Goal: Transaction & Acquisition: Purchase product/service

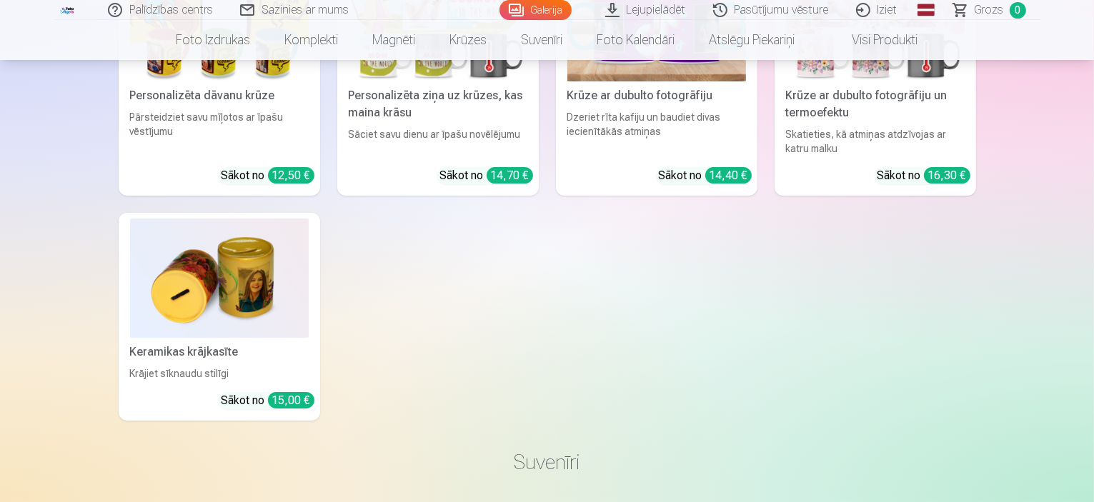
scroll to position [5071, 0]
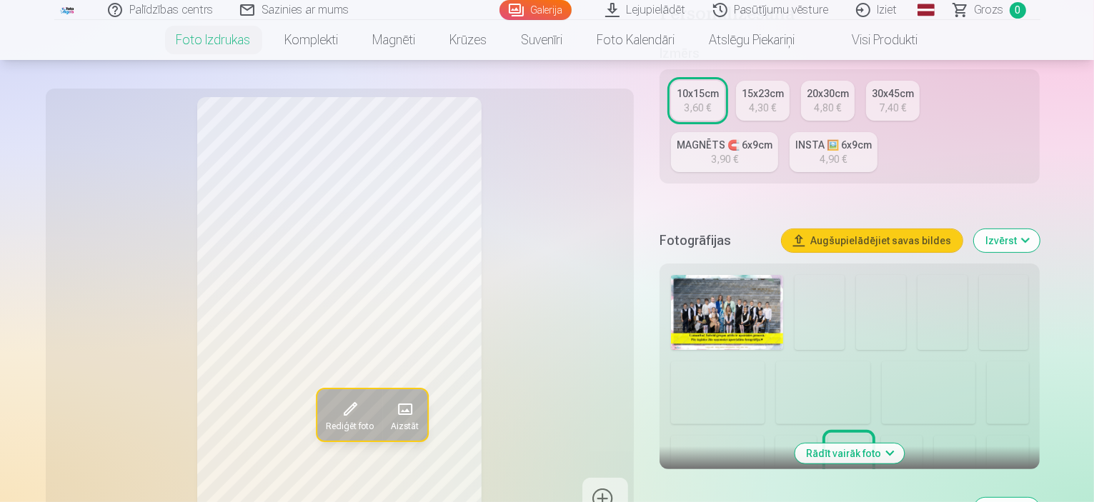
scroll to position [286, 0]
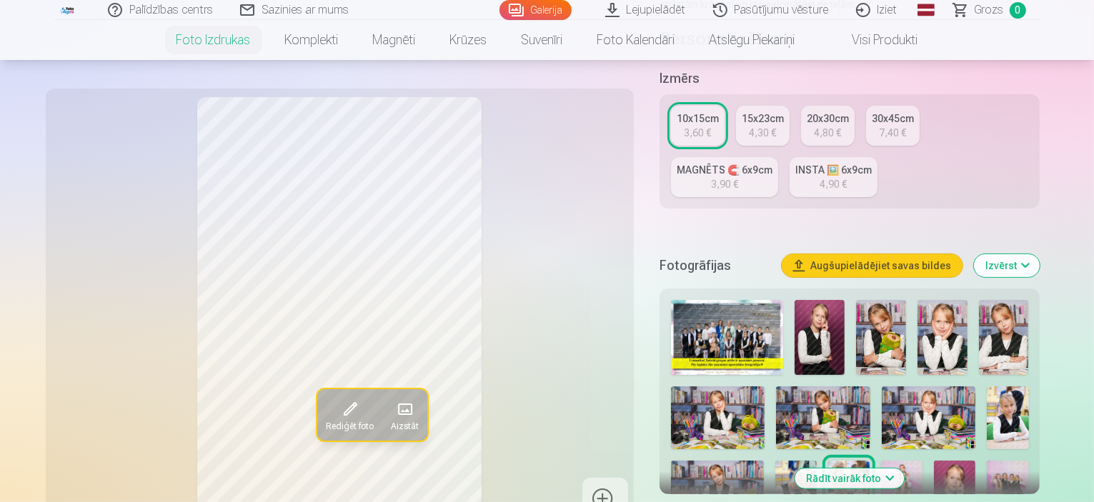
click at [809, 300] on img at bounding box center [819, 337] width 50 height 75
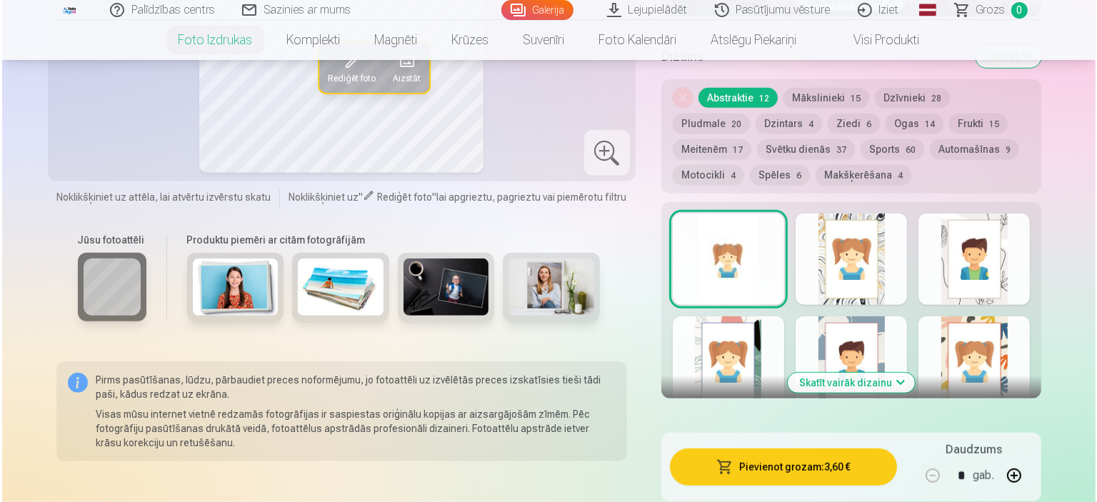
scroll to position [786, 0]
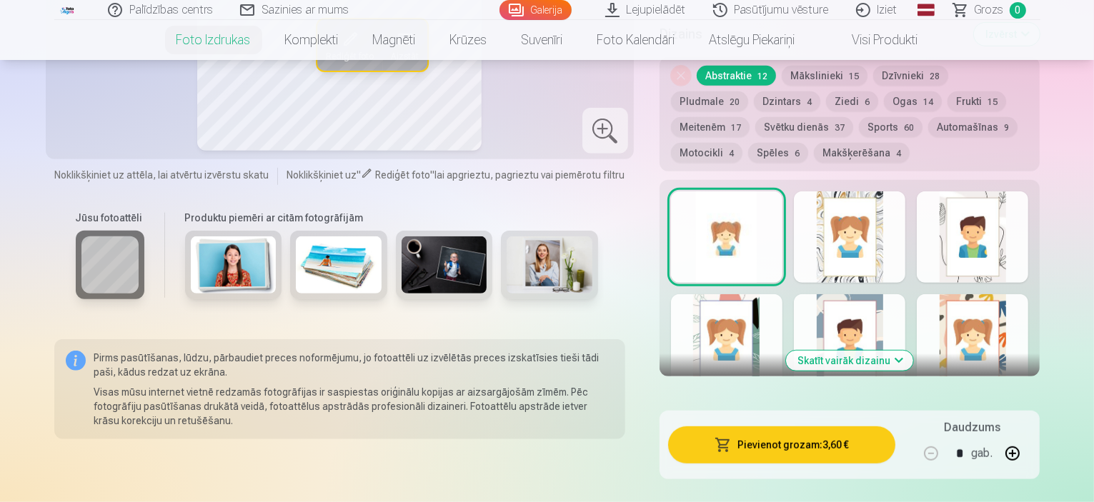
click at [783, 426] on button "Pievienot grozam : 3,60 €" at bounding box center [782, 444] width 228 height 37
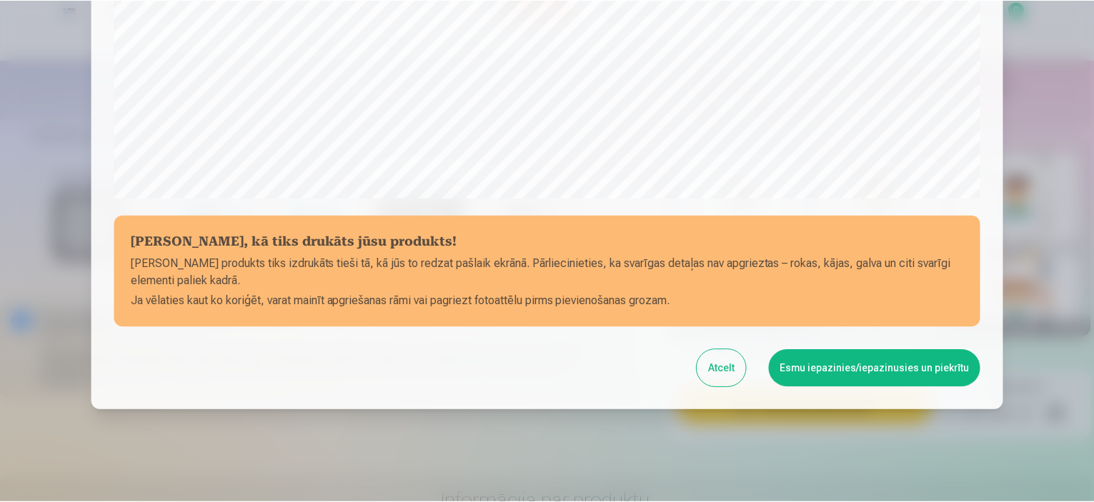
scroll to position [526, 0]
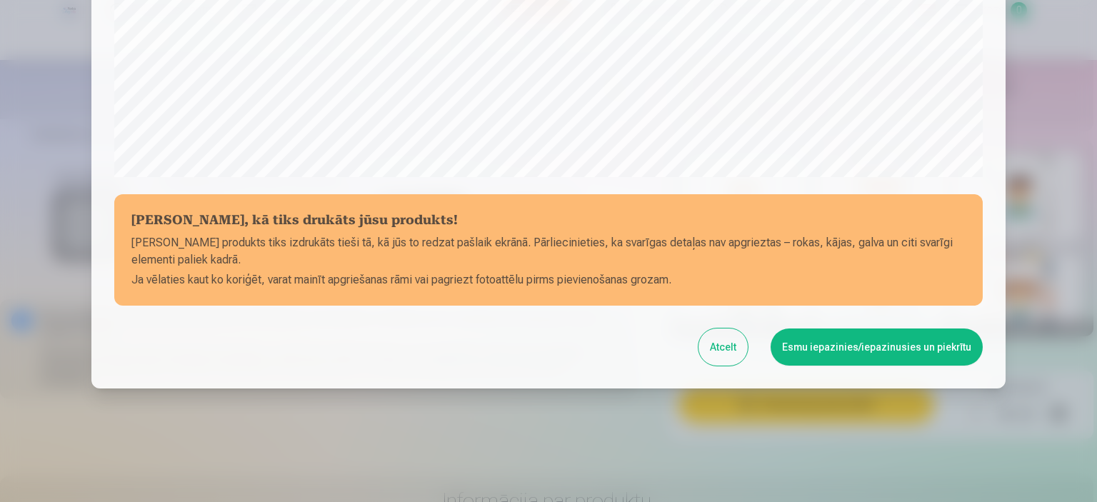
click at [849, 352] on button "Esmu iepazinies/iepazinusies un piekrītu" at bounding box center [877, 347] width 212 height 37
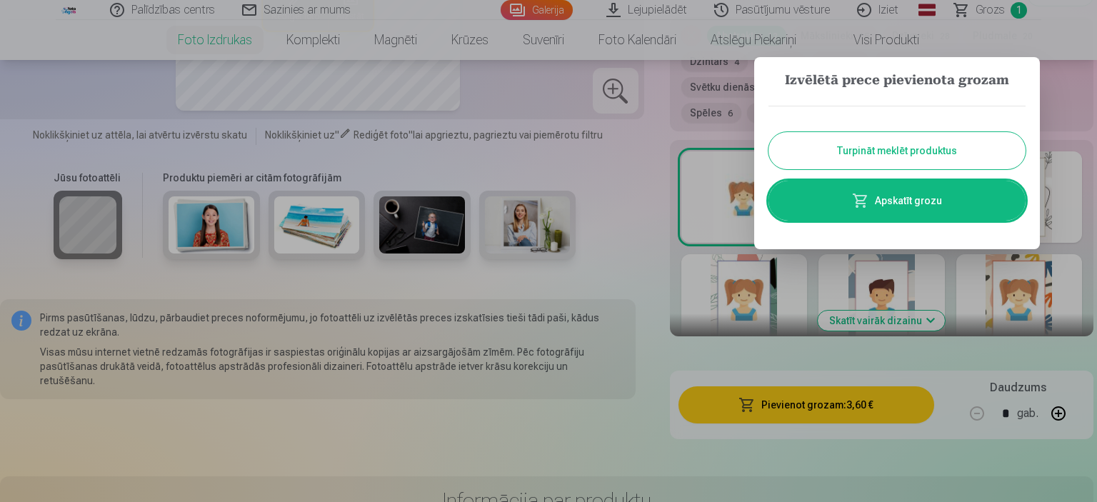
click at [883, 151] on button "Turpināt meklēt produktus" at bounding box center [897, 150] width 257 height 37
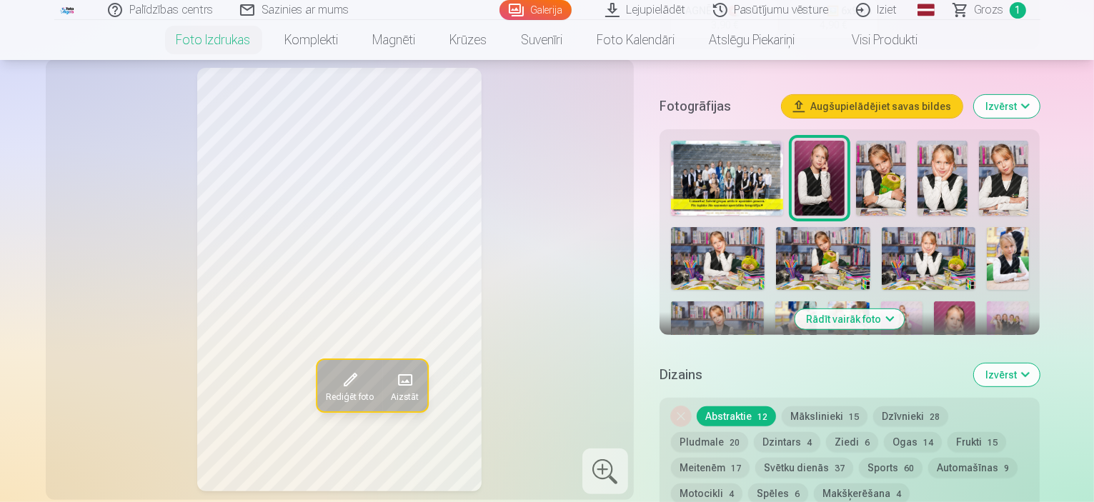
scroll to position [286, 0]
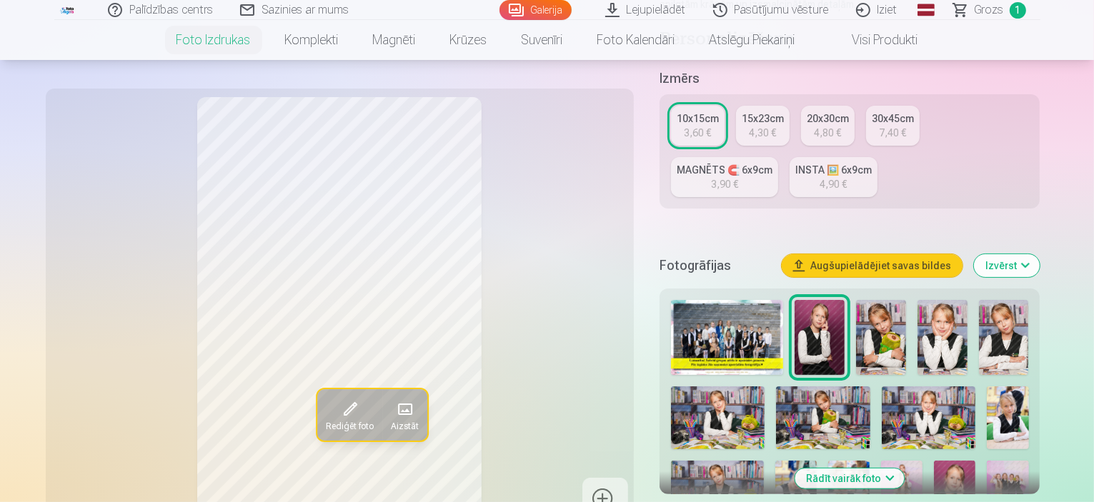
click at [917, 300] on img at bounding box center [942, 337] width 50 height 75
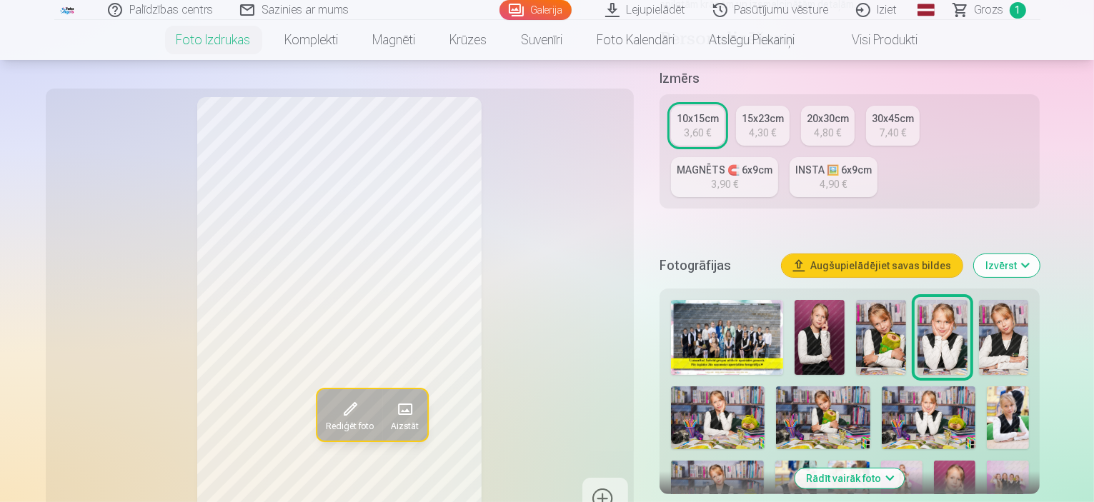
click at [979, 300] on img at bounding box center [1004, 337] width 50 height 75
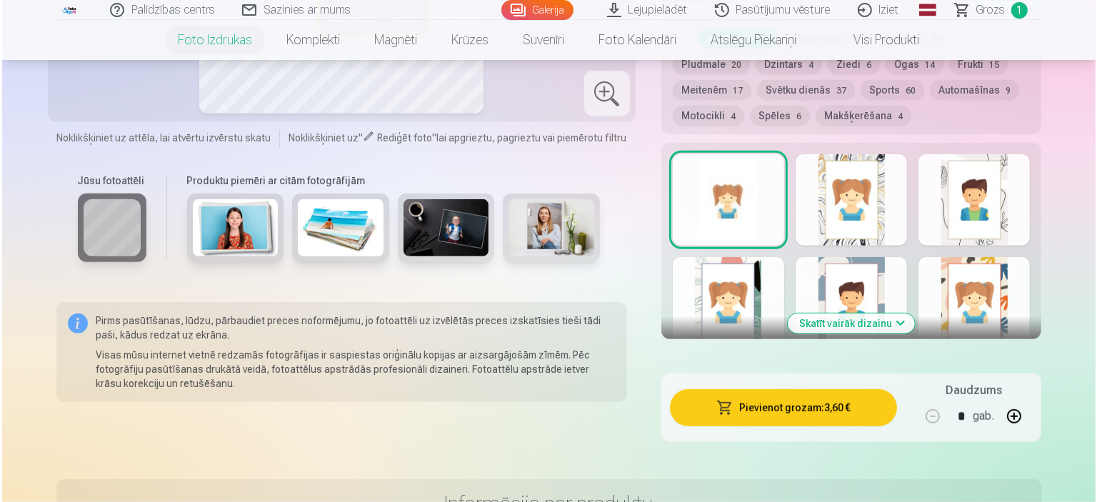
scroll to position [857, 0]
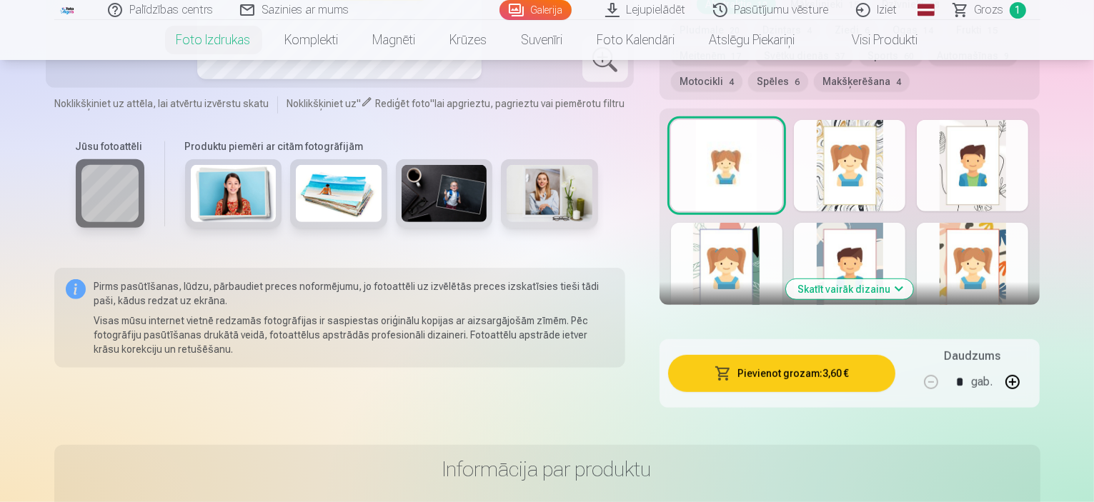
click at [791, 355] on button "Pievienot grozam : 3,60 €" at bounding box center [782, 373] width 228 height 37
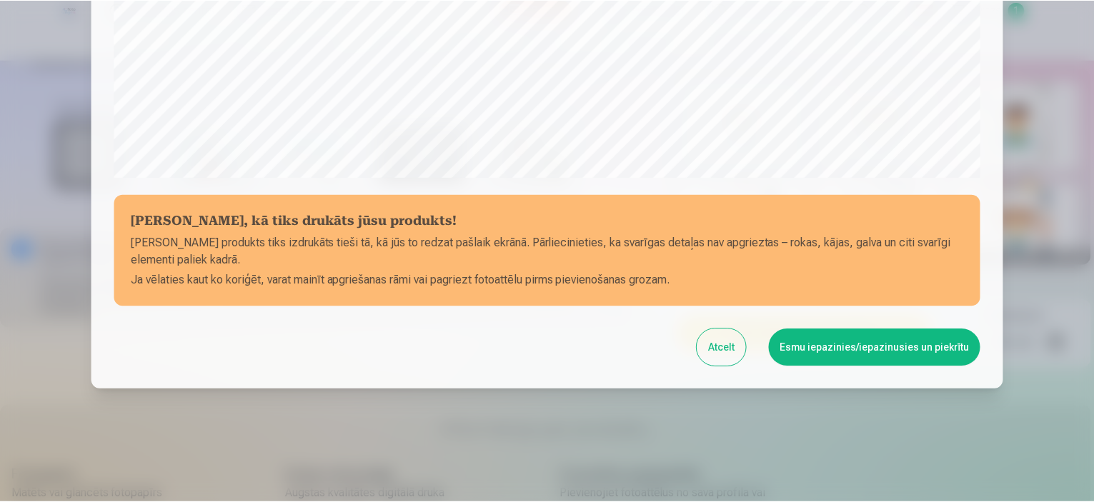
scroll to position [526, 0]
click at [826, 345] on button "Esmu iepazinies/iepazinusies un piekrītu" at bounding box center [877, 347] width 212 height 37
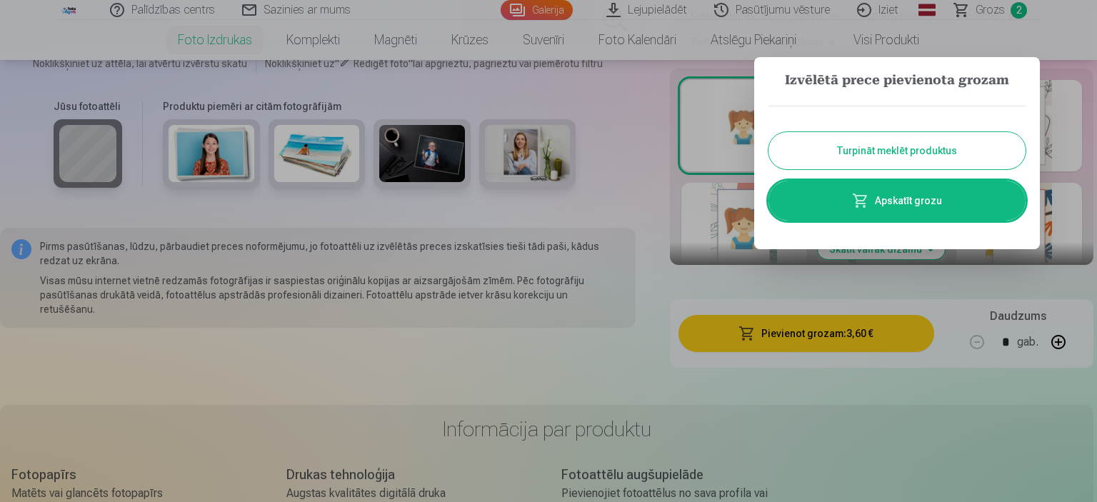
click at [897, 144] on button "Turpināt meklēt produktus" at bounding box center [897, 150] width 257 height 37
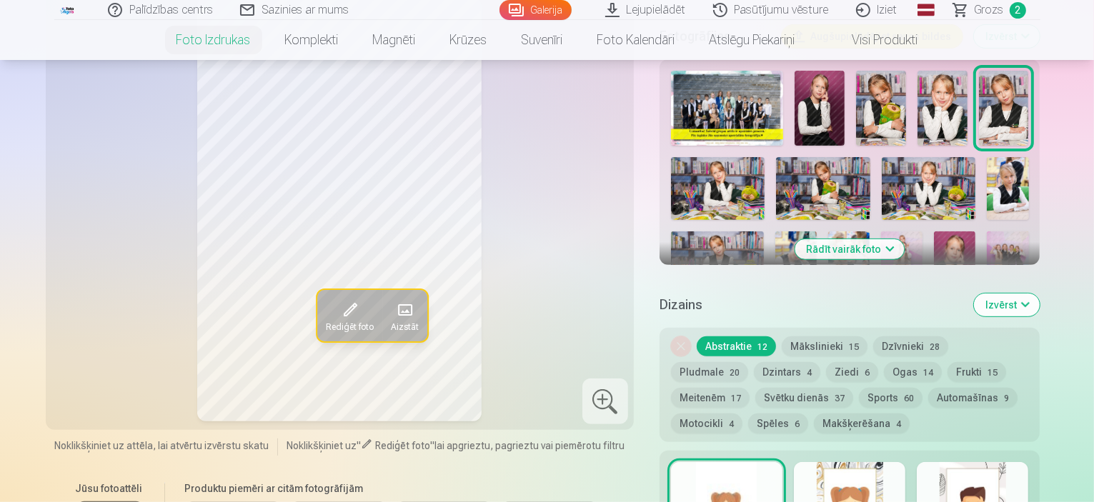
scroll to position [429, 0]
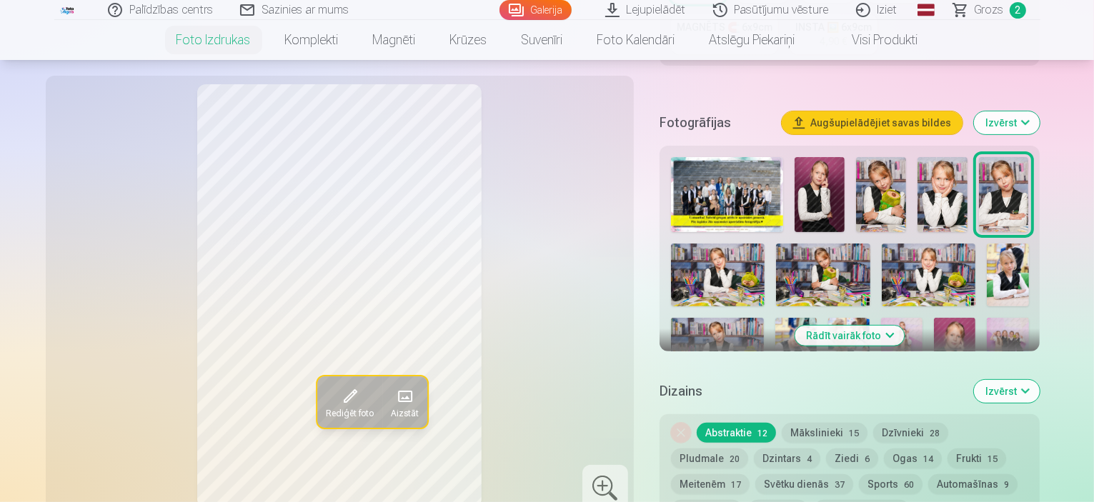
click at [917, 157] on img at bounding box center [942, 194] width 50 height 75
click at [979, 157] on img at bounding box center [1004, 194] width 50 height 75
click at [764, 244] on img at bounding box center [718, 275] width 94 height 63
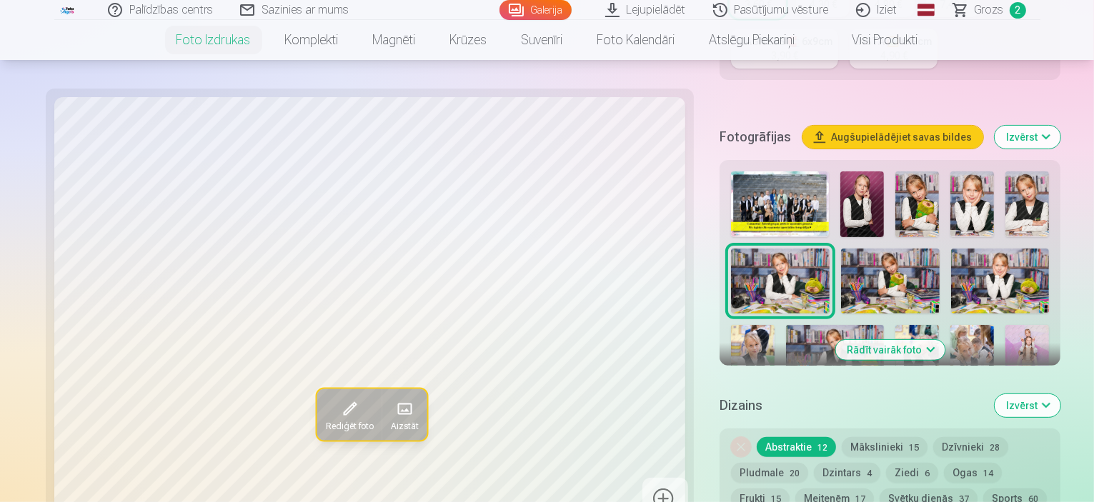
click at [841, 249] on img at bounding box center [890, 282] width 99 height 66
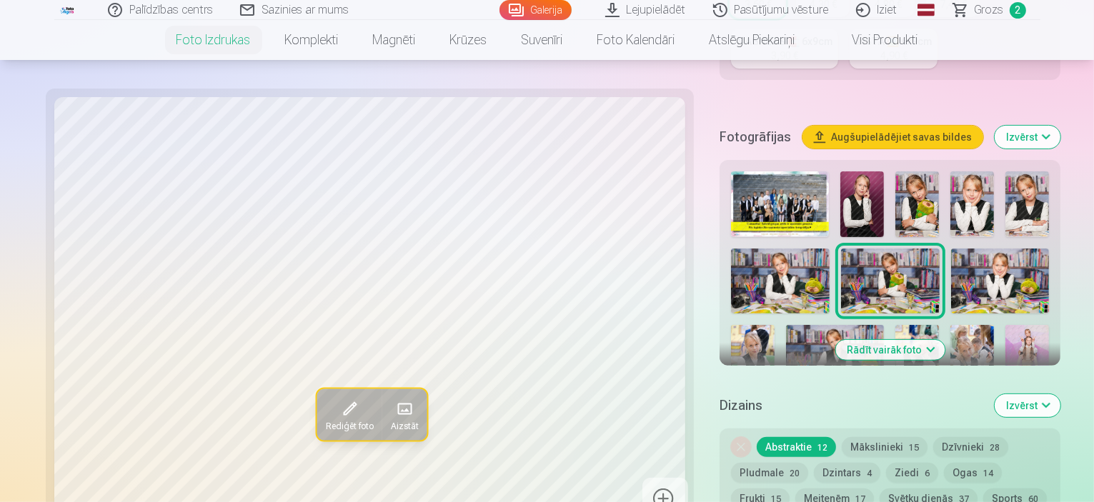
click at [951, 249] on img at bounding box center [1000, 282] width 99 height 66
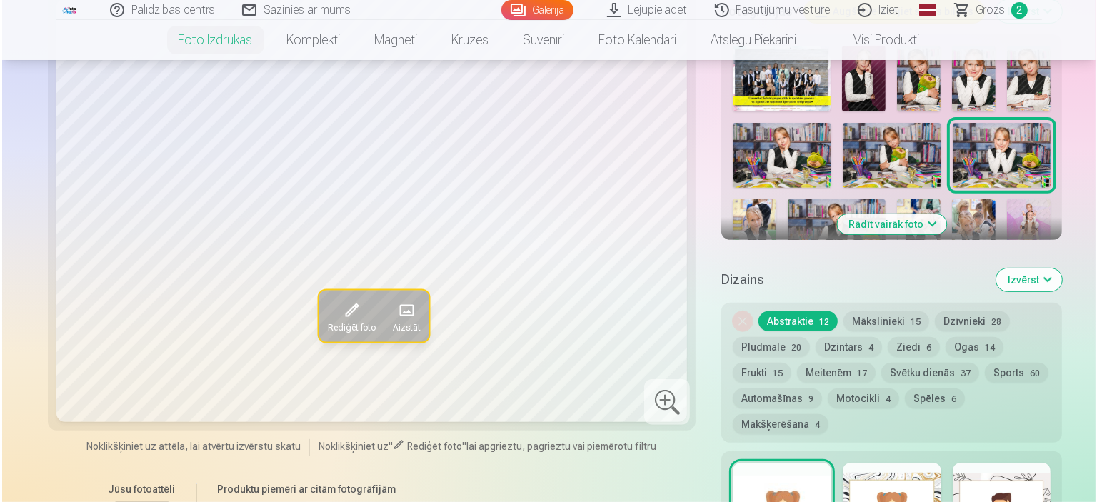
scroll to position [714, 0]
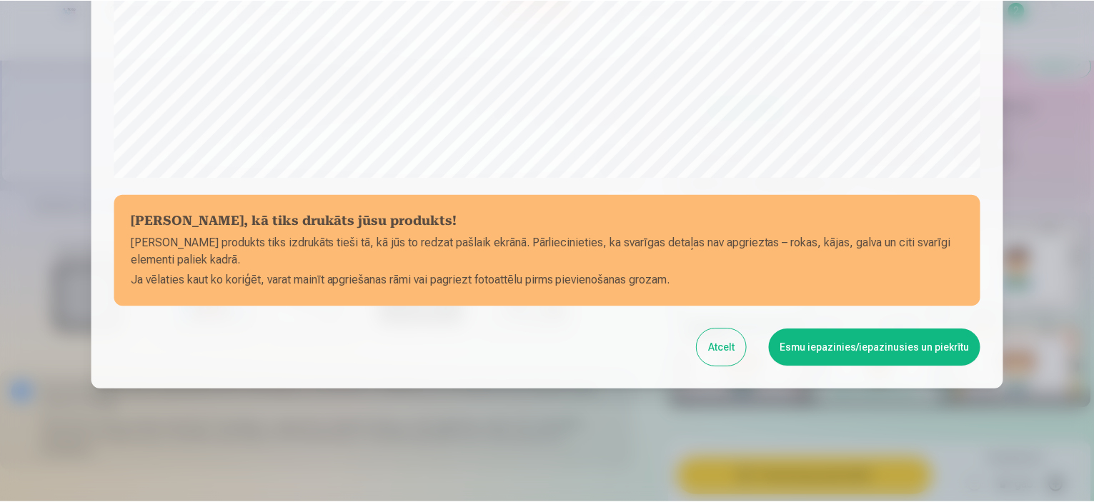
scroll to position [526, 0]
click at [854, 336] on button "Esmu iepazinies/iepazinusies un piekrītu" at bounding box center [877, 347] width 212 height 37
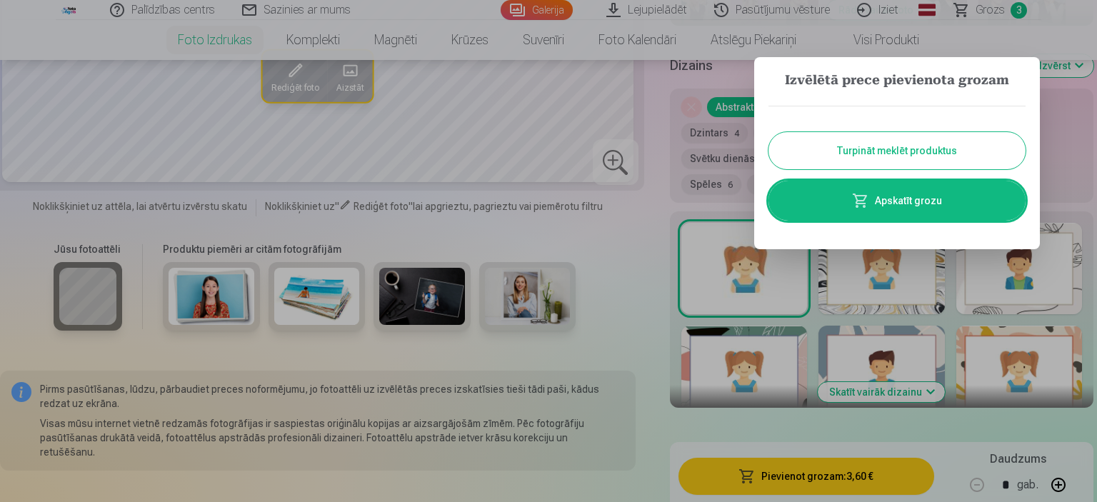
click at [900, 154] on button "Turpināt meklēt produktus" at bounding box center [897, 150] width 257 height 37
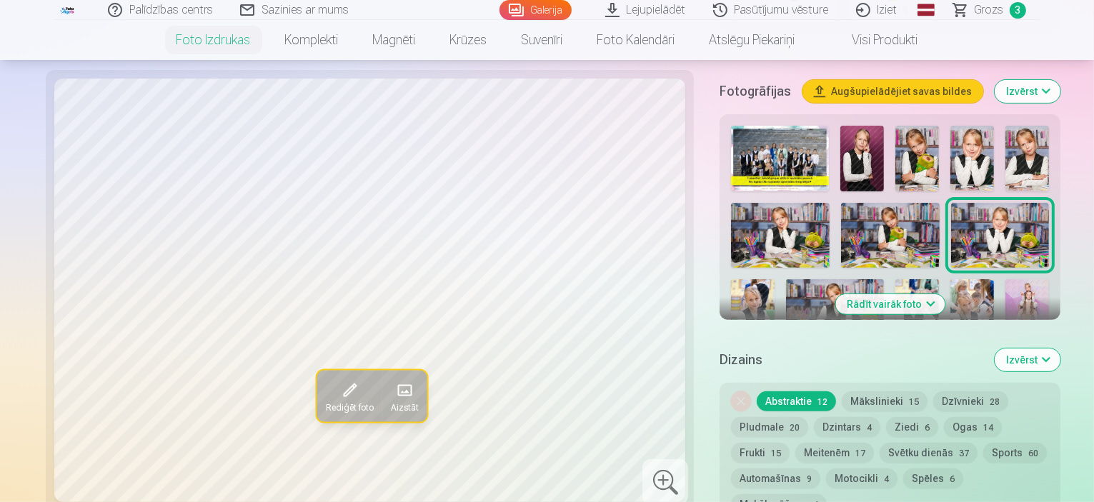
scroll to position [500, 0]
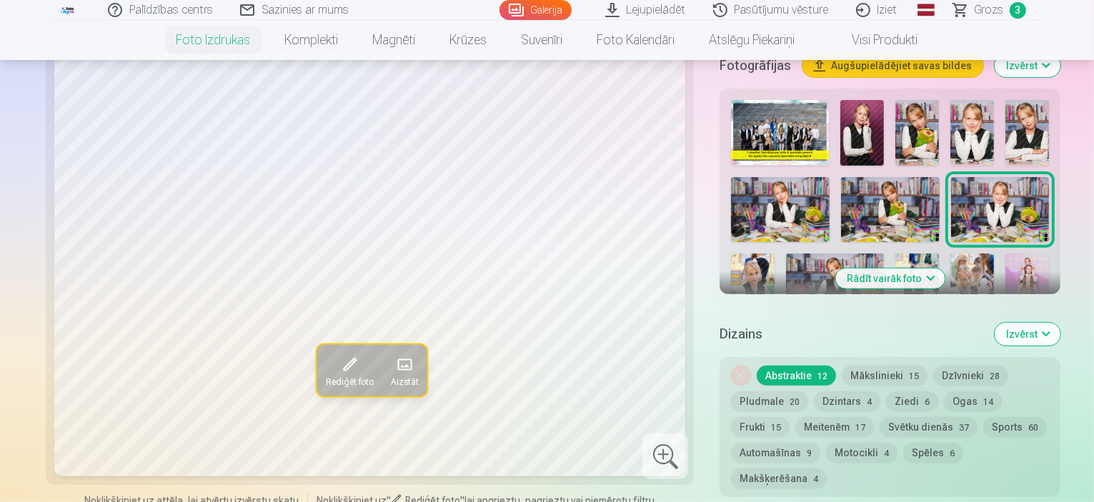
click at [774, 254] on img at bounding box center [753, 286] width 44 height 65
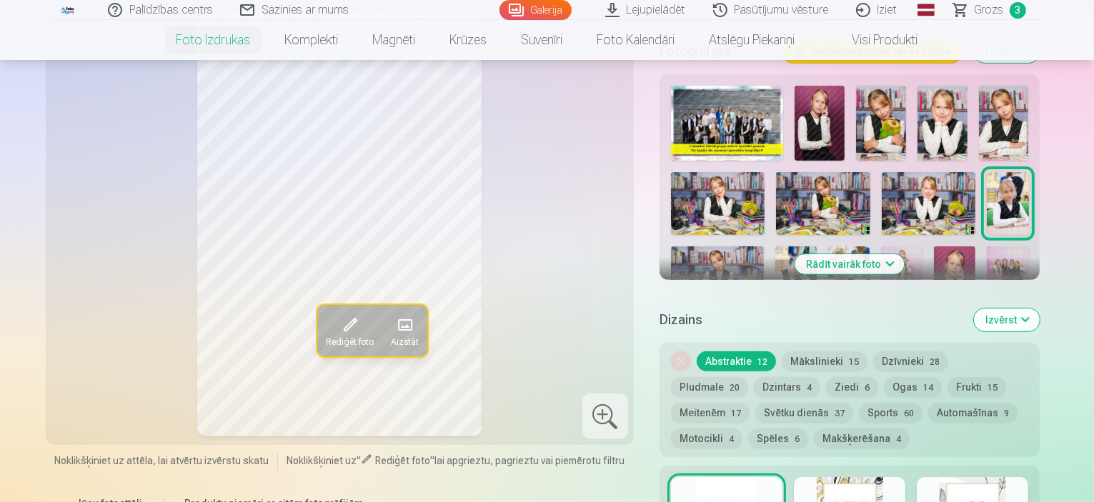
click at [764, 246] on img at bounding box center [718, 277] width 94 height 62
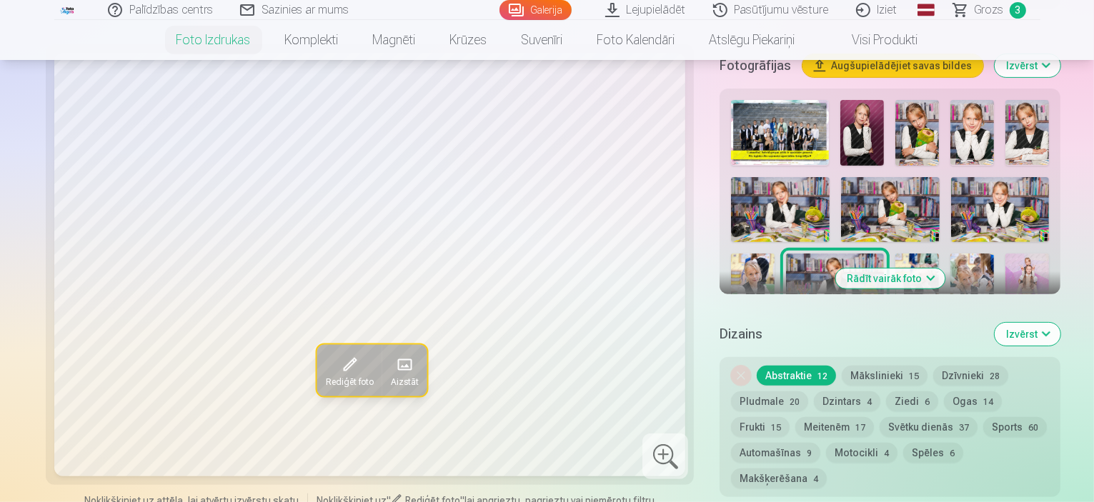
click at [939, 254] on img at bounding box center [917, 286] width 44 height 65
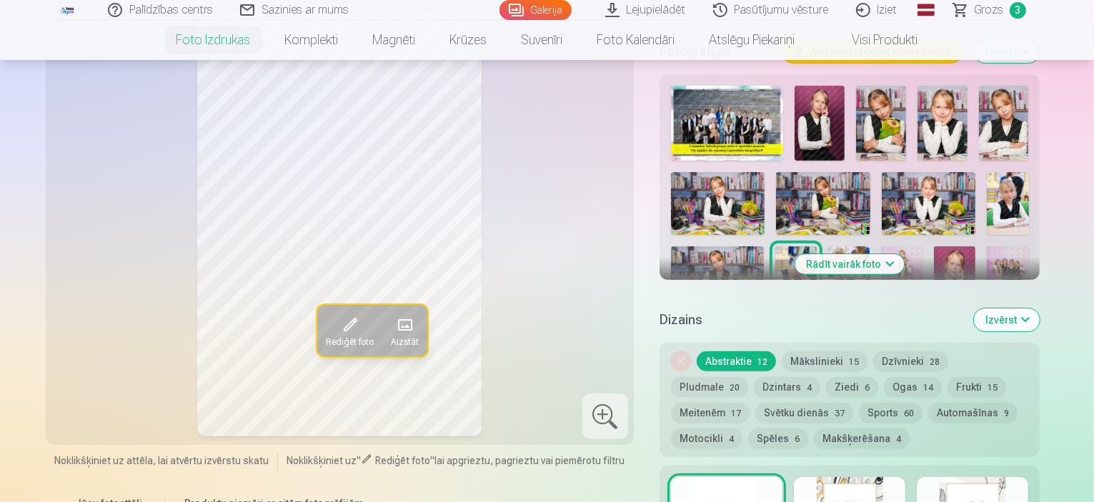
click at [828, 246] on img at bounding box center [848, 277] width 41 height 62
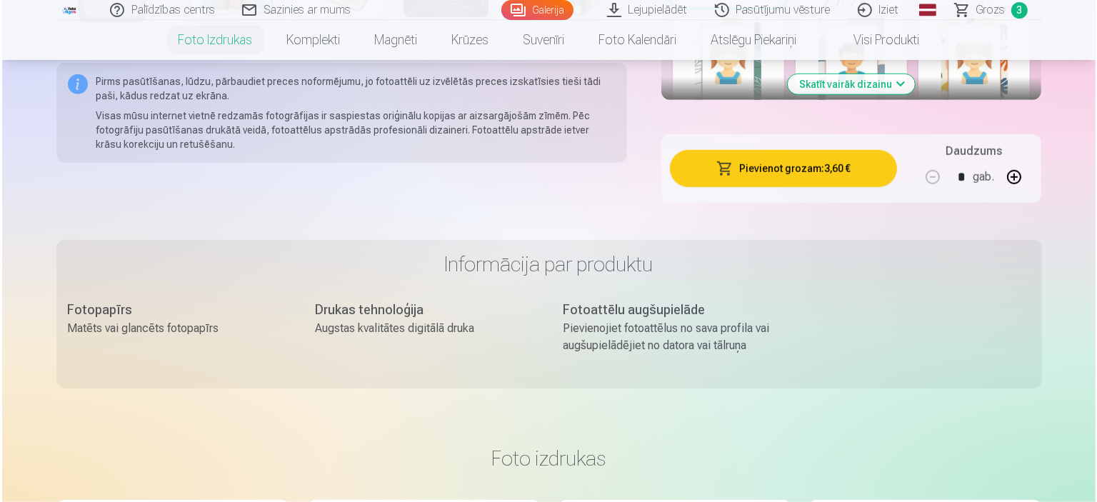
scroll to position [1000, 0]
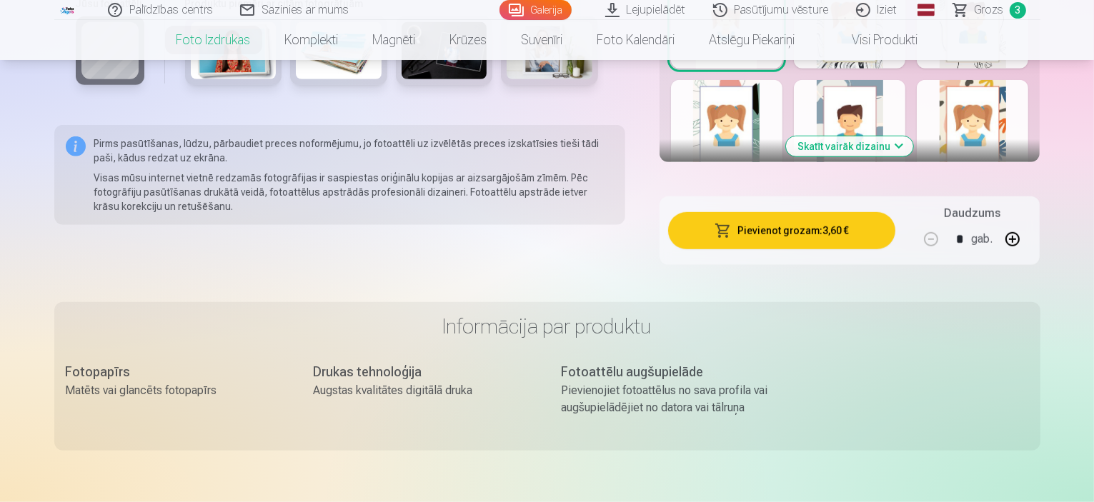
click at [781, 212] on button "Pievienot grozam : 3,60 €" at bounding box center [782, 230] width 228 height 37
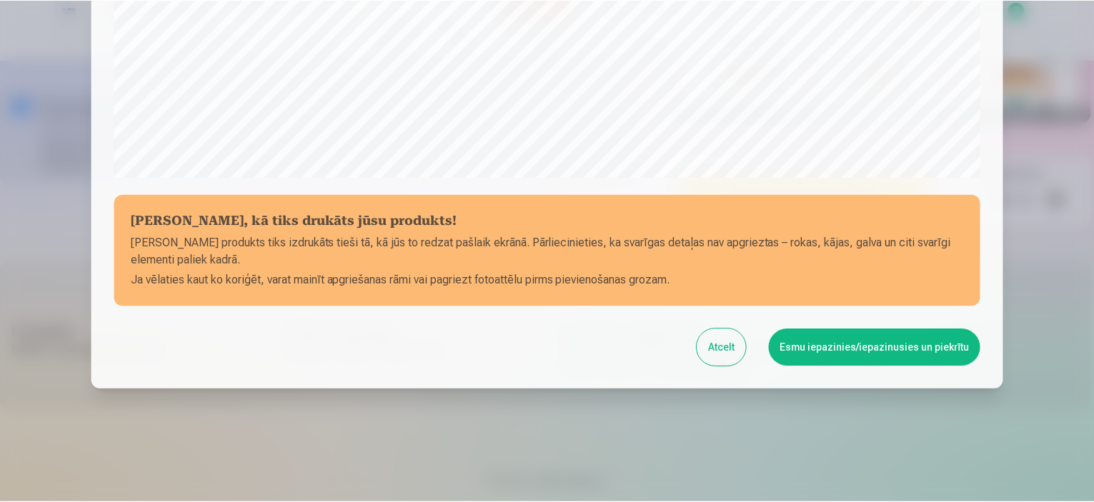
scroll to position [526, 0]
click at [861, 346] on button "Esmu iepazinies/iepazinusies un piekrītu" at bounding box center [877, 347] width 212 height 37
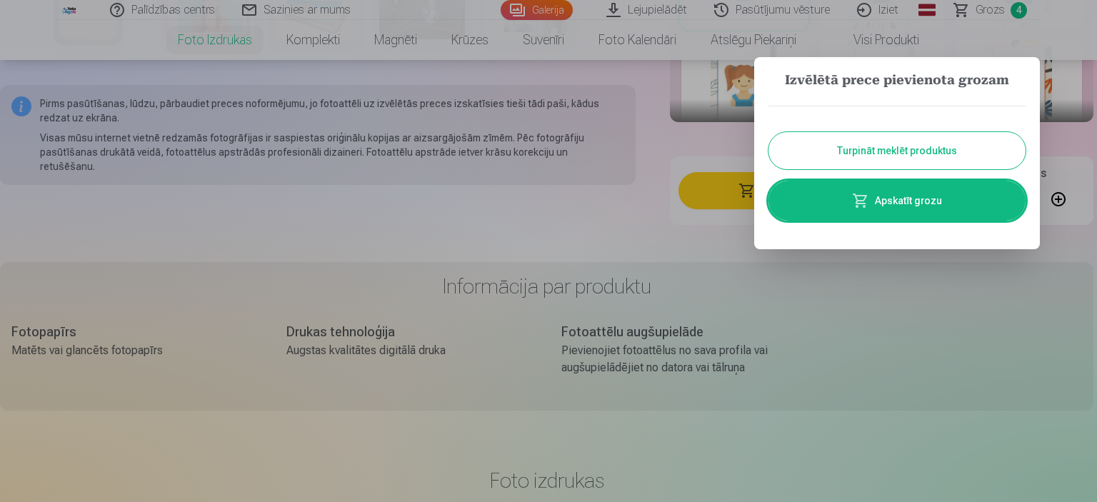
click at [871, 139] on button "Turpināt meklēt produktus" at bounding box center [897, 150] width 257 height 37
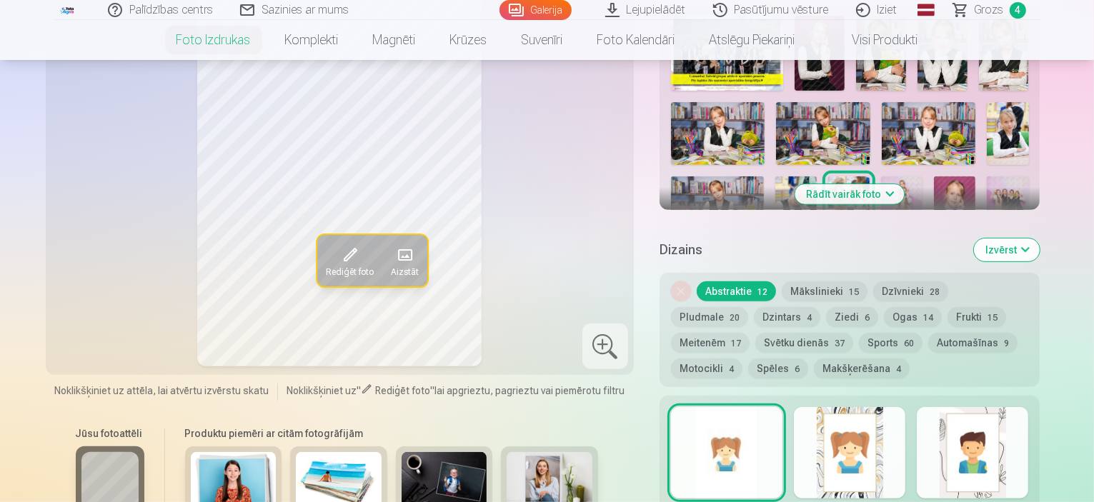
scroll to position [357, 0]
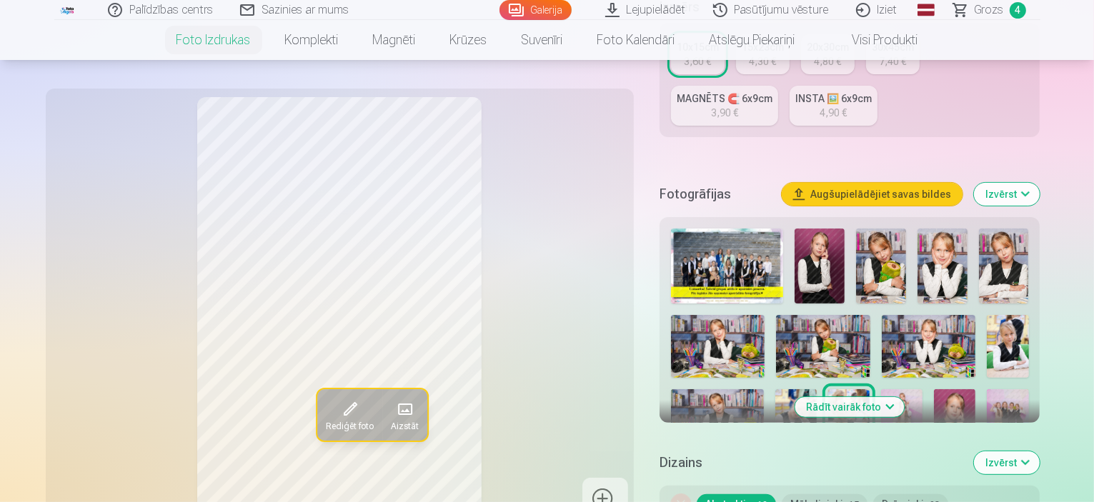
click at [881, 389] on img at bounding box center [901, 420] width 41 height 62
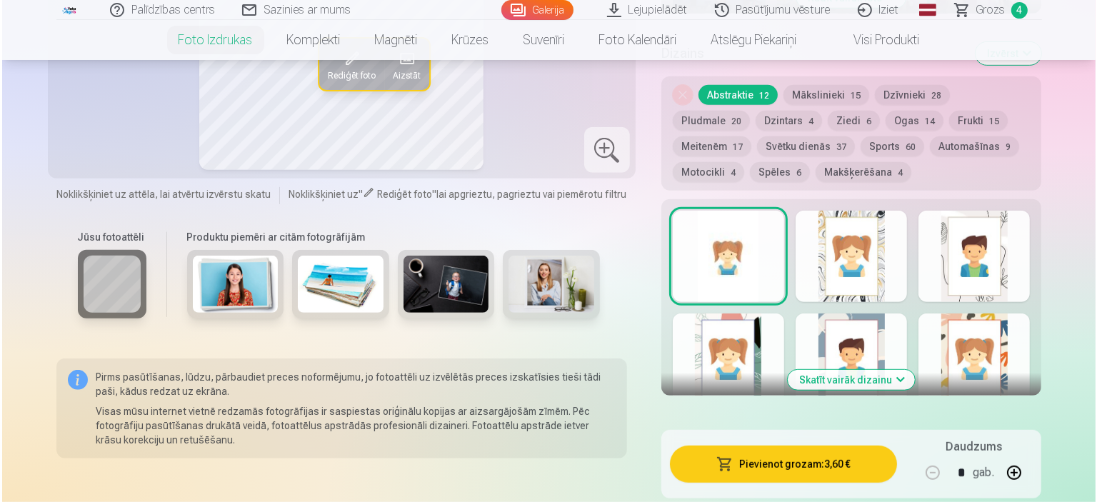
scroll to position [857, 0]
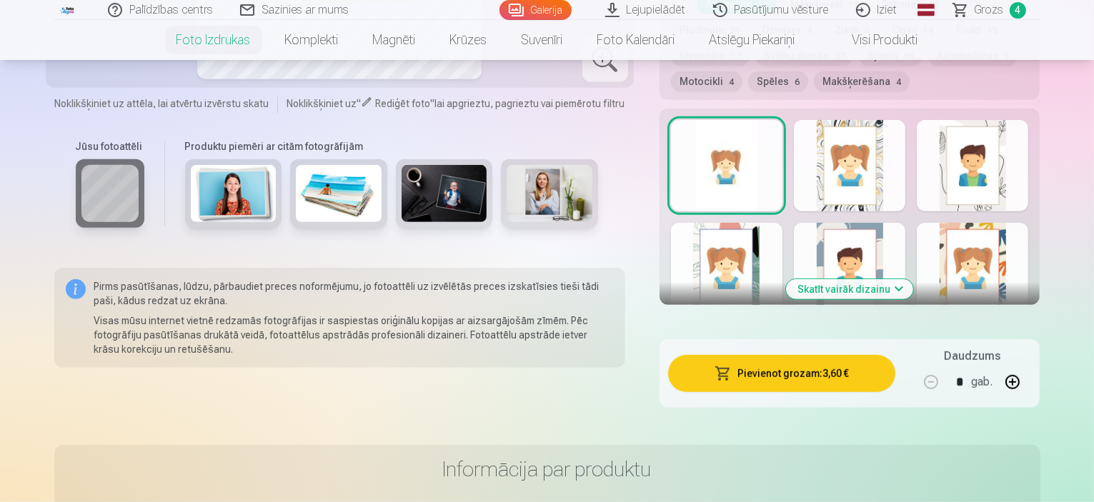
click at [849, 355] on button "Pievienot grozam : 3,60 €" at bounding box center [782, 373] width 228 height 37
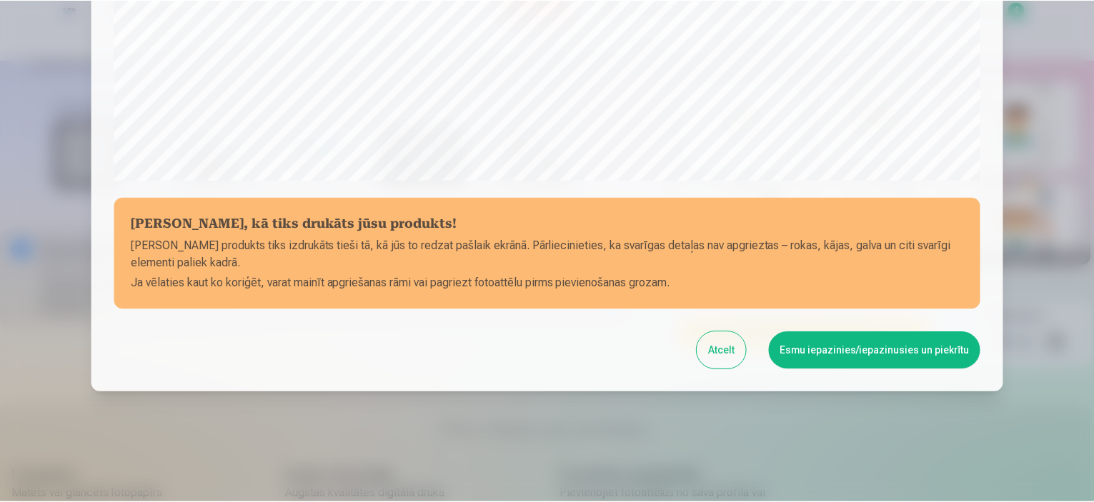
scroll to position [526, 0]
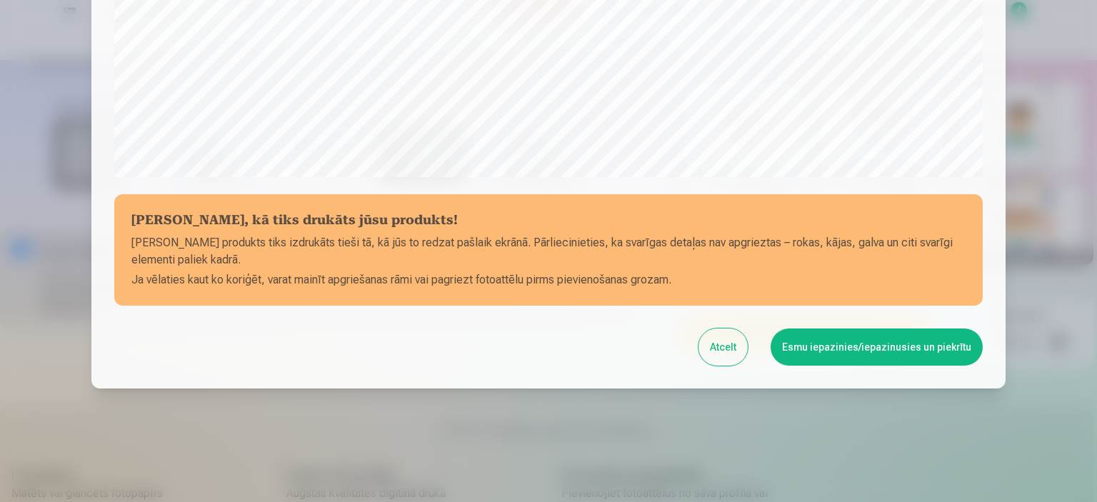
click at [846, 349] on button "Esmu iepazinies/iepazinusies un piekrītu" at bounding box center [877, 347] width 212 height 37
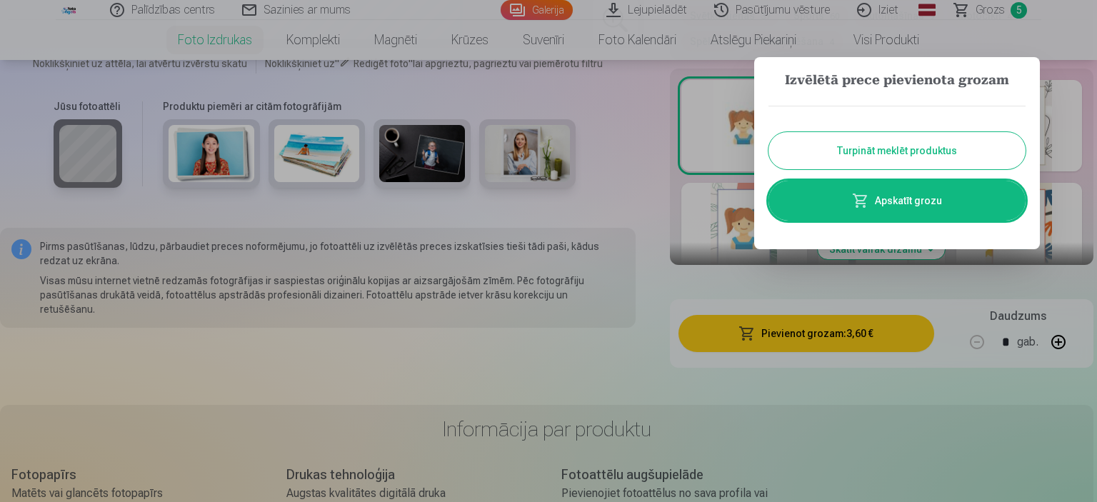
click at [868, 145] on button "Turpināt meklēt produktus" at bounding box center [897, 150] width 257 height 37
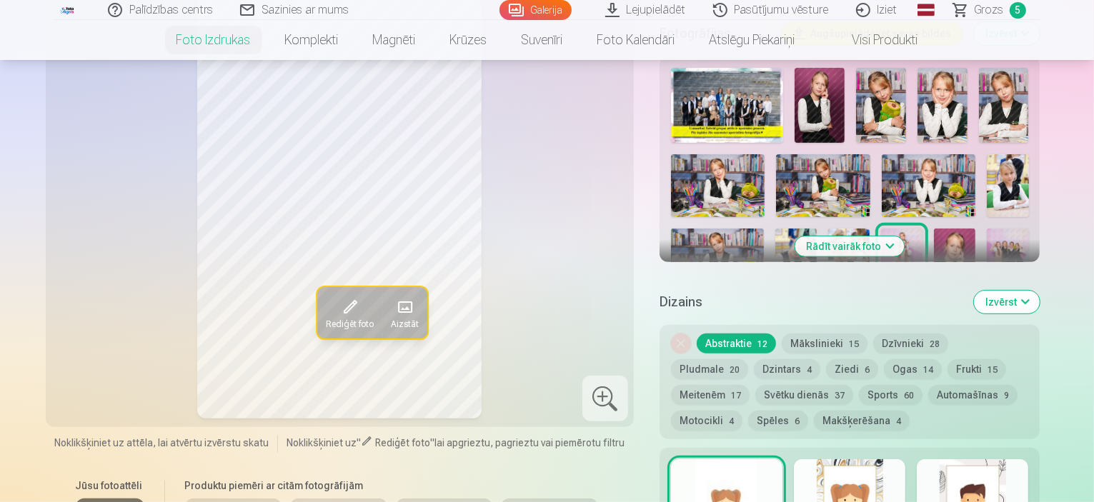
scroll to position [429, 0]
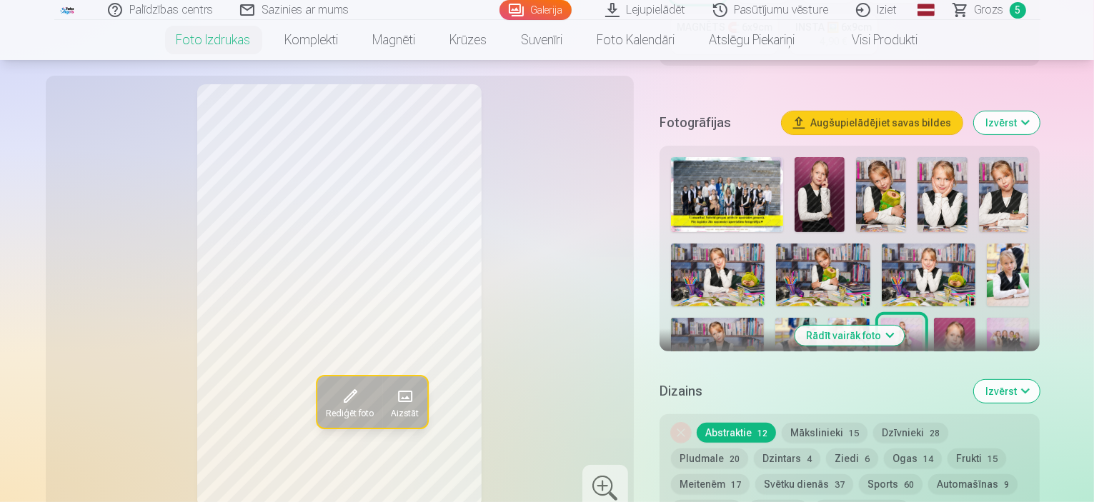
click at [934, 318] on img at bounding box center [954, 349] width 41 height 62
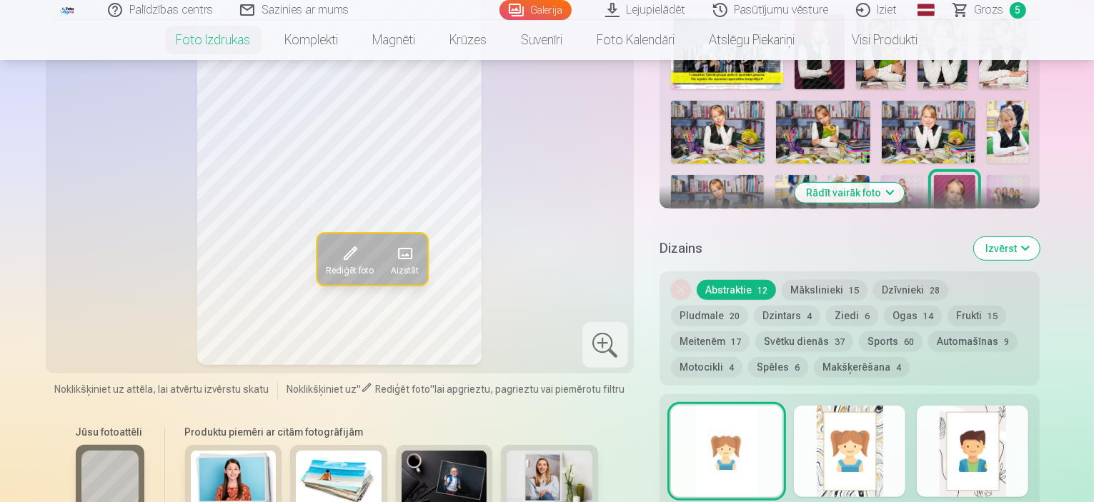
scroll to position [500, 0]
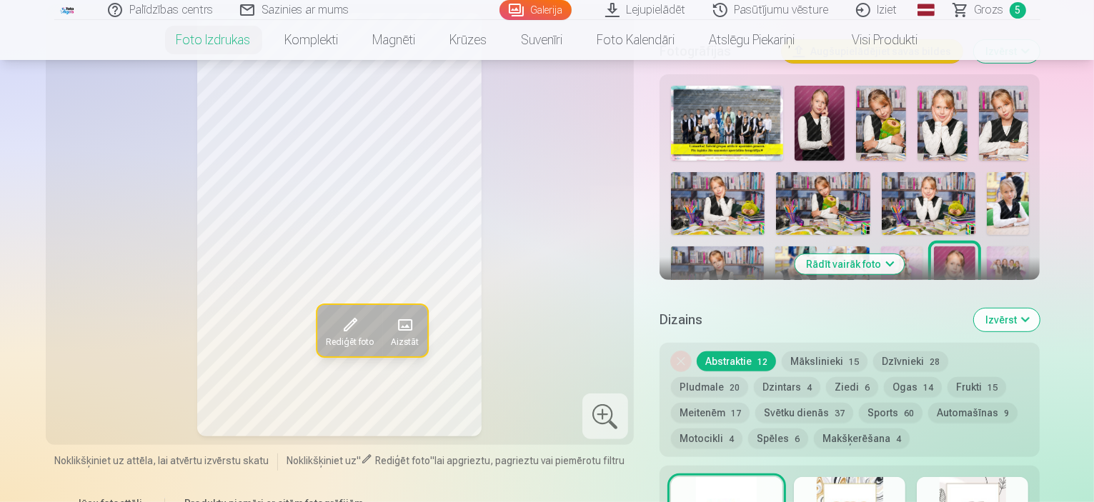
click at [986, 246] on img at bounding box center [1006, 277] width 41 height 62
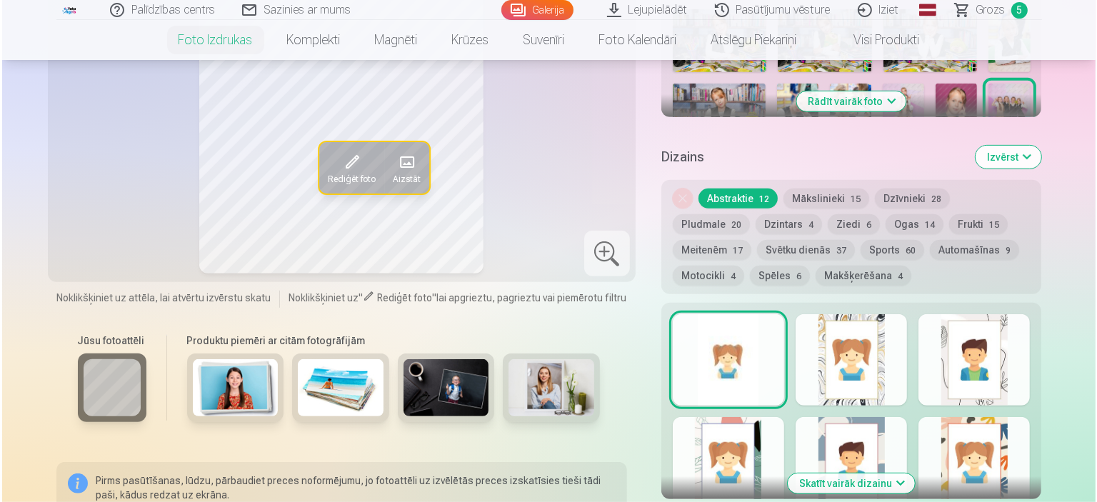
scroll to position [857, 0]
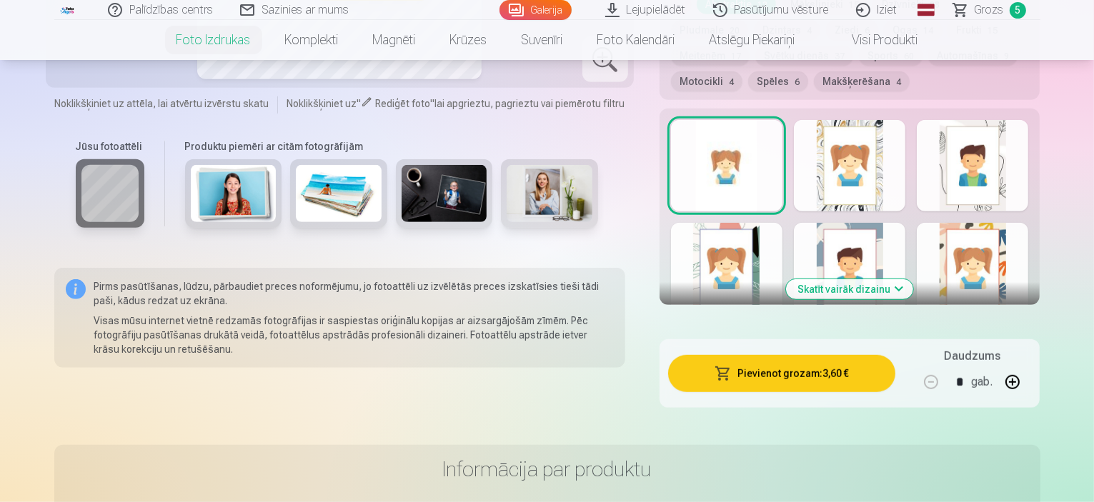
click at [823, 355] on button "Pievienot grozam : 3,60 €" at bounding box center [782, 373] width 228 height 37
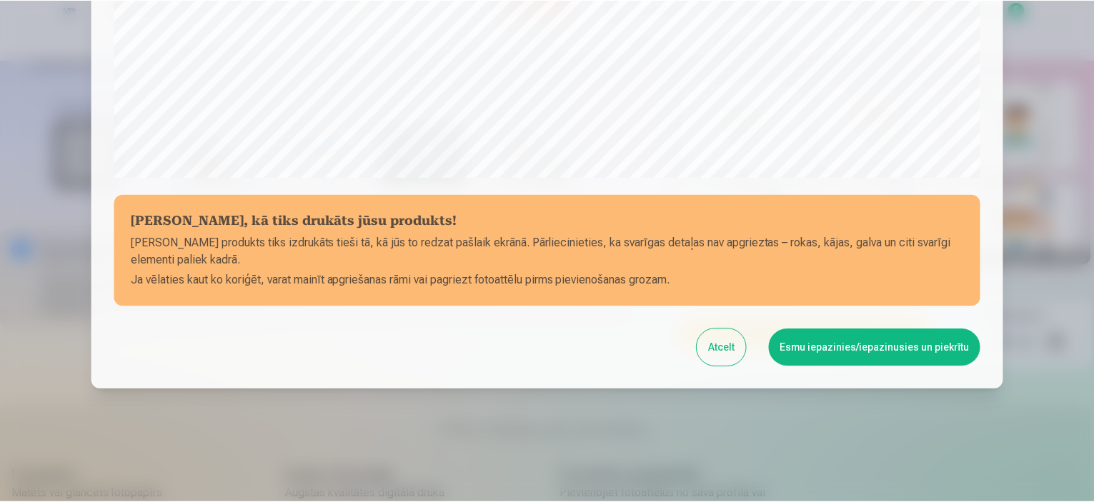
scroll to position [526, 0]
click at [849, 350] on button "Esmu iepazinies/iepazinusies un piekrītu" at bounding box center [877, 347] width 212 height 37
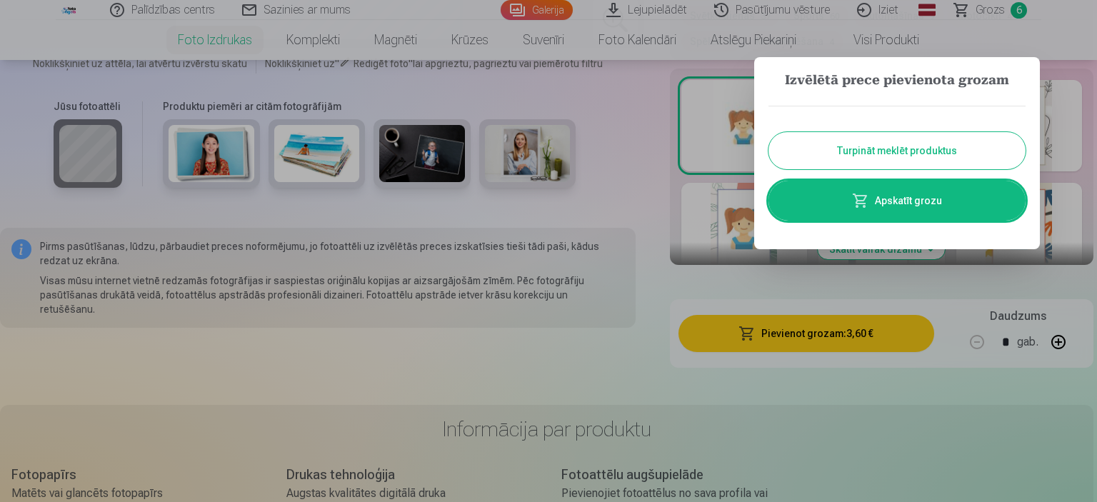
click at [931, 145] on button "Turpināt meklēt produktus" at bounding box center [897, 150] width 257 height 37
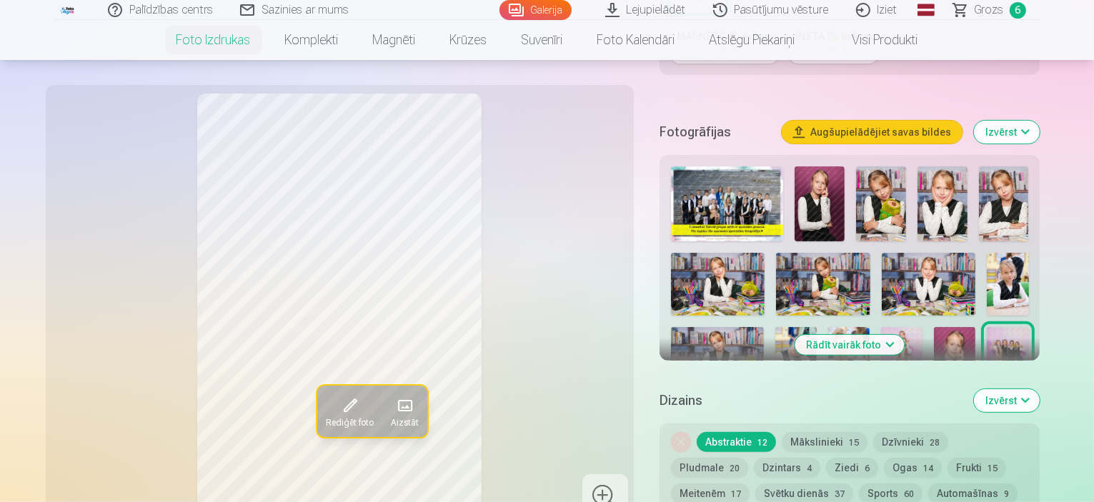
scroll to position [357, 0]
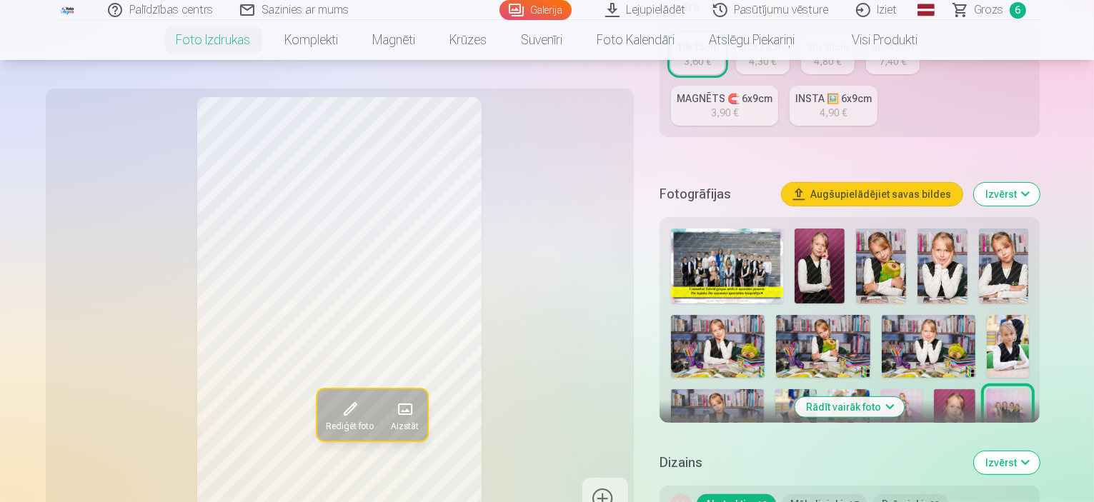
click at [709, 463] on img at bounding box center [690, 491] width 38 height 57
click at [758, 463] on img at bounding box center [739, 491] width 38 height 57
click at [807, 463] on img at bounding box center [788, 491] width 38 height 57
click at [857, 463] on img at bounding box center [838, 491] width 38 height 57
click at [807, 463] on img at bounding box center [788, 491] width 38 height 57
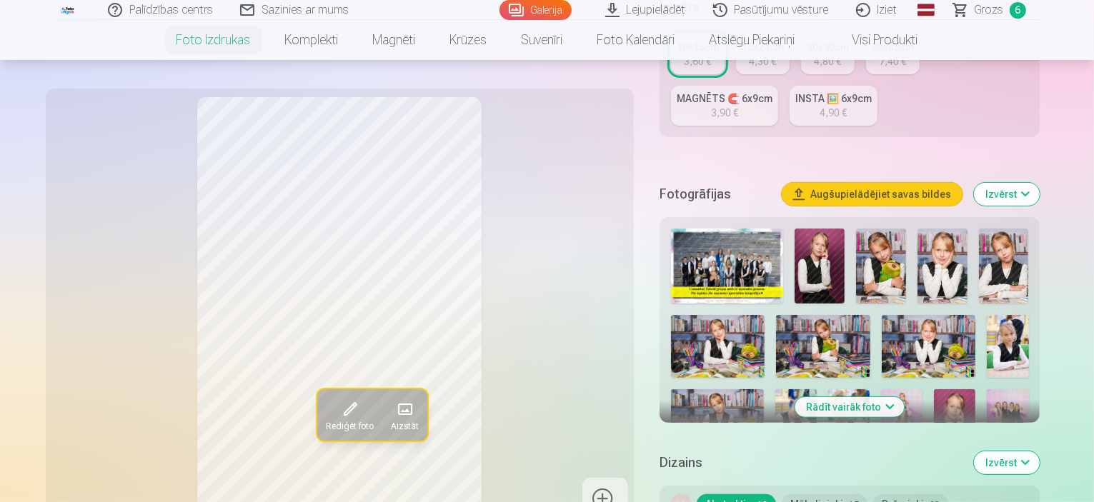
click at [969, 354] on div at bounding box center [849, 374] width 369 height 303
click at [758, 463] on img at bounding box center [739, 491] width 38 height 57
click at [807, 463] on img at bounding box center [788, 491] width 38 height 57
click at [758, 463] on img at bounding box center [739, 491] width 38 height 57
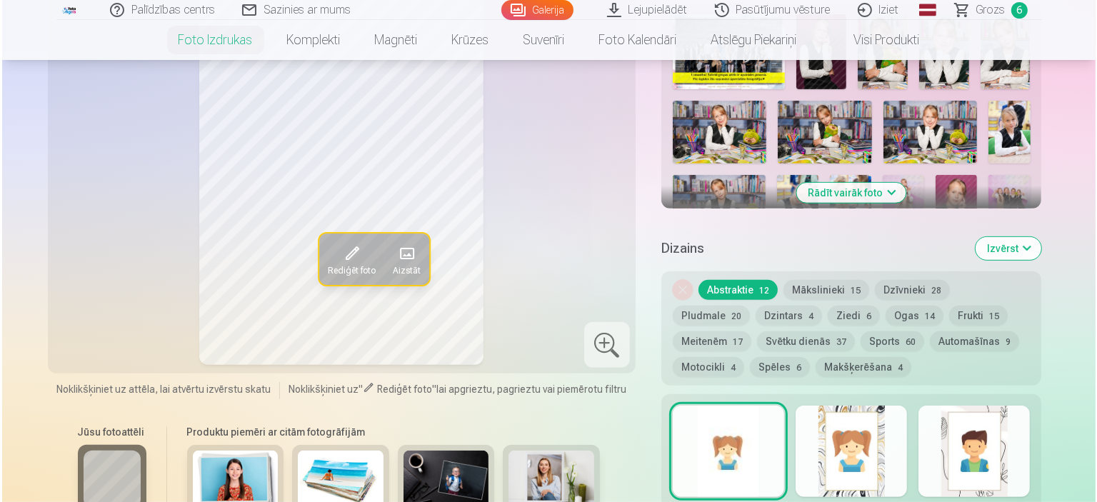
scroll to position [857, 0]
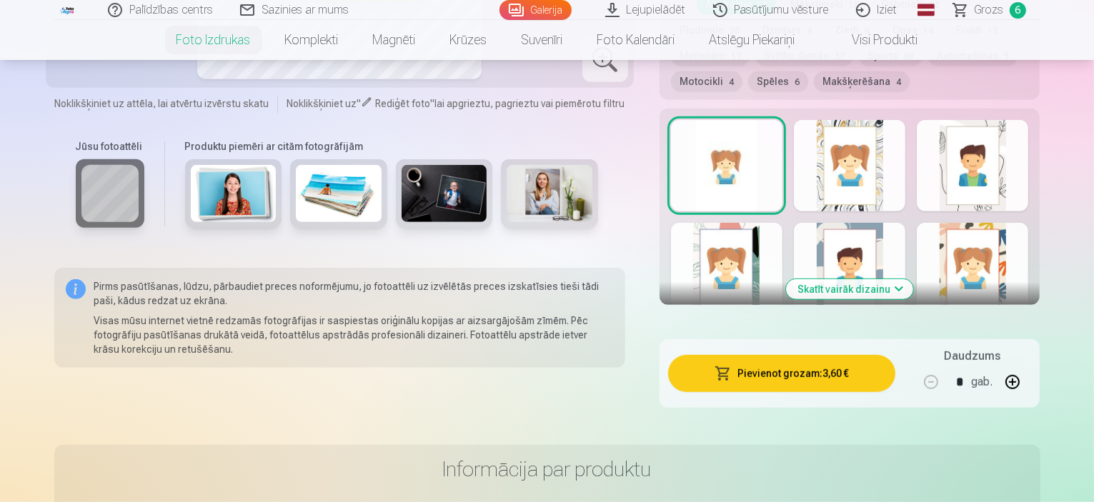
click at [794, 355] on button "Pievienot grozam : 3,60 €" at bounding box center [782, 373] width 228 height 37
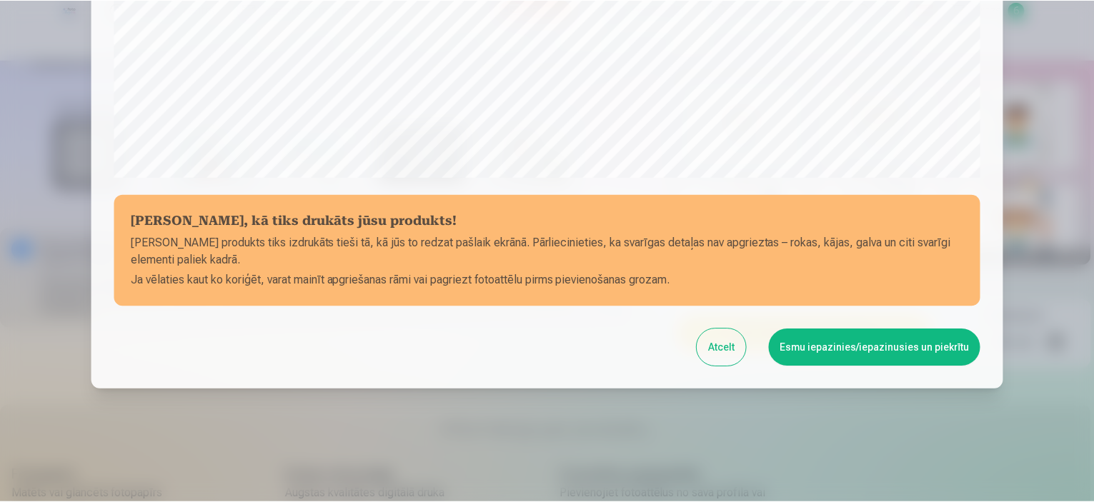
scroll to position [526, 0]
click at [856, 349] on button "Esmu iepazinies/iepazinusies un piekrītu" at bounding box center [877, 347] width 212 height 37
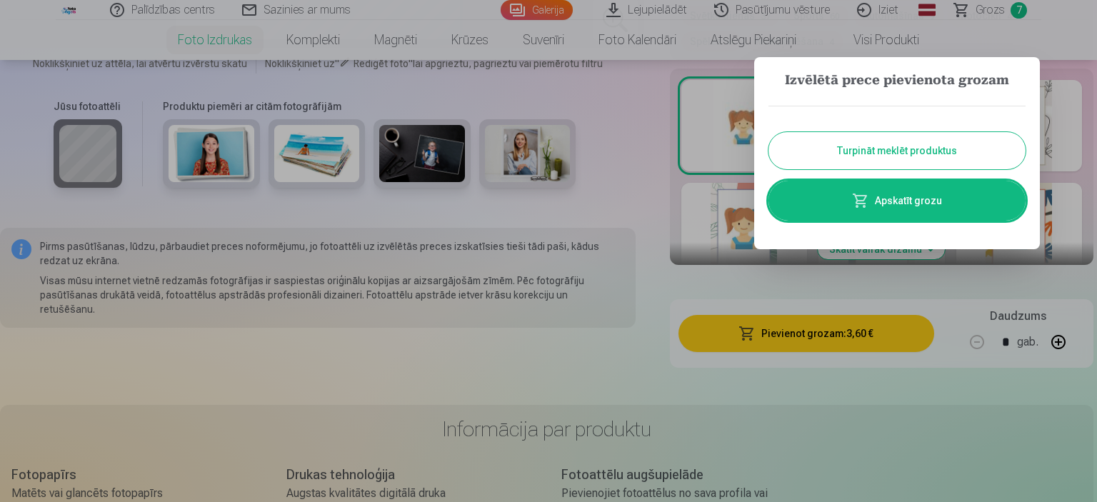
click at [873, 145] on button "Turpināt meklēt produktus" at bounding box center [897, 150] width 257 height 37
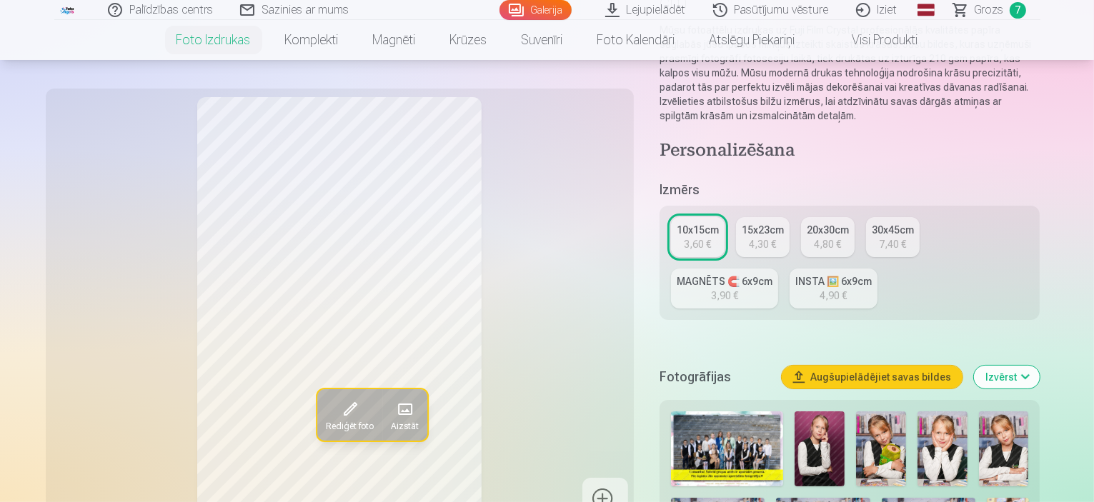
scroll to position [214, 0]
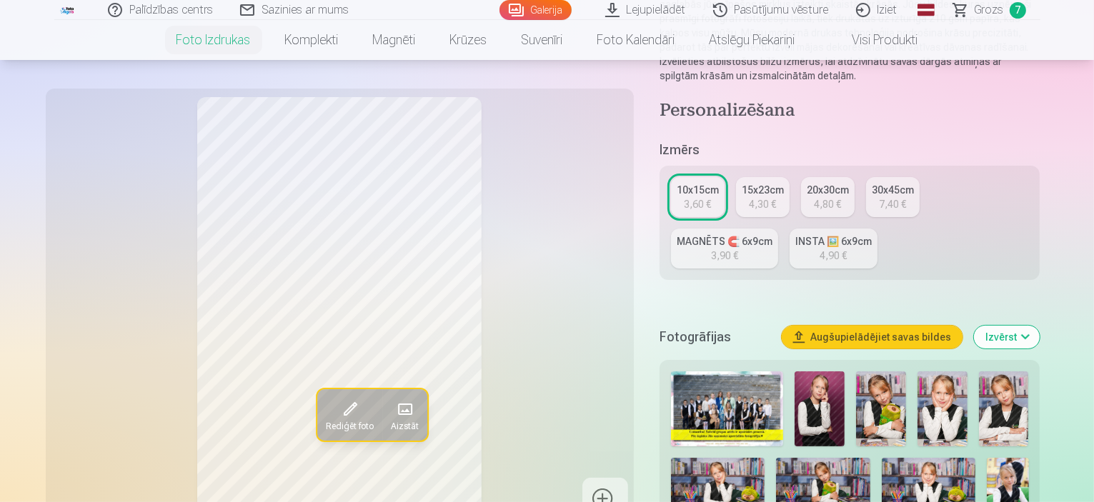
click at [778, 229] on link "MAGNĒTS 🧲 6x9cm 3,90 €" at bounding box center [724, 249] width 107 height 40
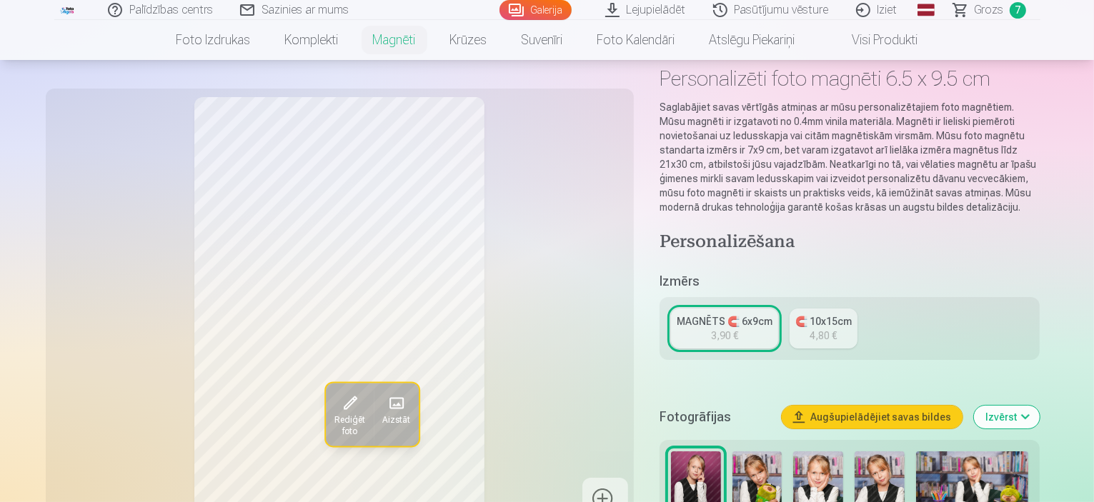
scroll to position [286, 0]
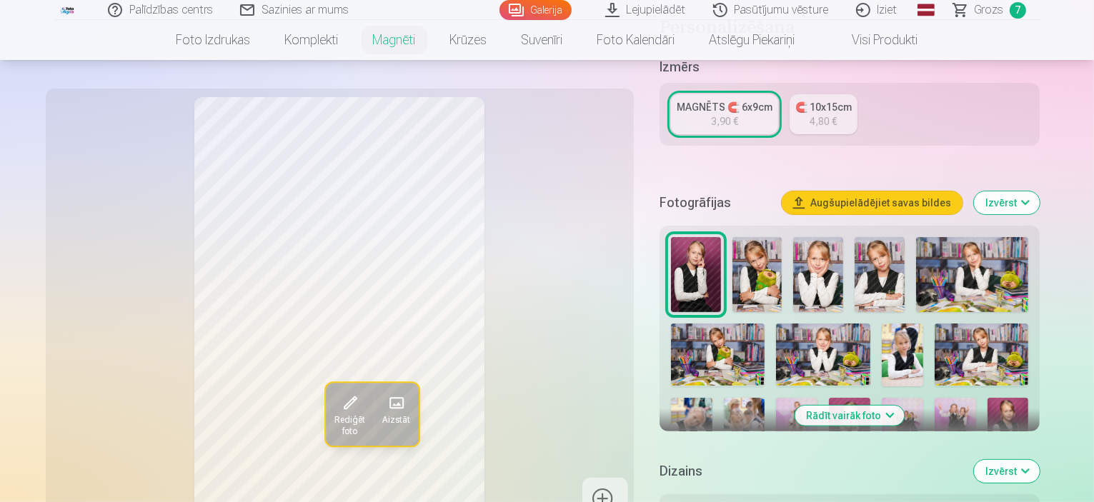
click at [813, 262] on img at bounding box center [818, 274] width 50 height 75
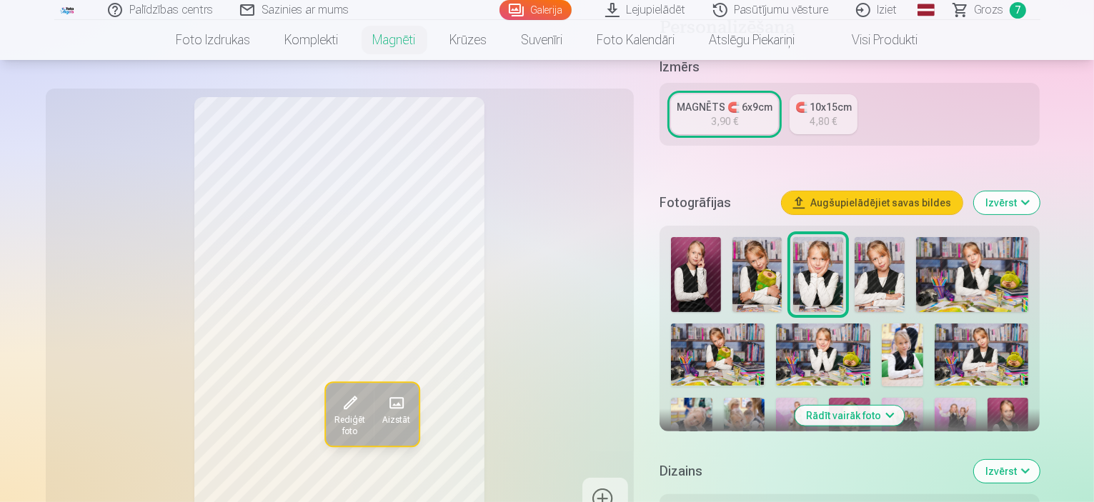
click at [758, 471] on img at bounding box center [739, 499] width 38 height 57
click at [984, 321] on div at bounding box center [849, 382] width 369 height 302
click at [765, 398] on img at bounding box center [744, 429] width 41 height 62
click at [712, 398] on img at bounding box center [691, 429] width 41 height 62
click at [881, 325] on img at bounding box center [901, 355] width 41 height 63
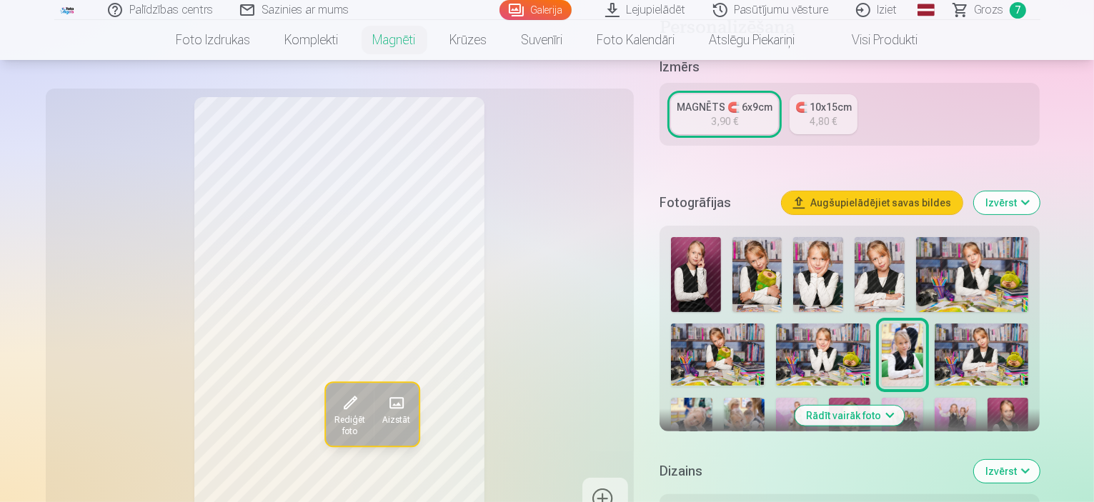
click at [854, 264] on img at bounding box center [879, 274] width 50 height 75
click at [815, 259] on img at bounding box center [818, 274] width 50 height 75
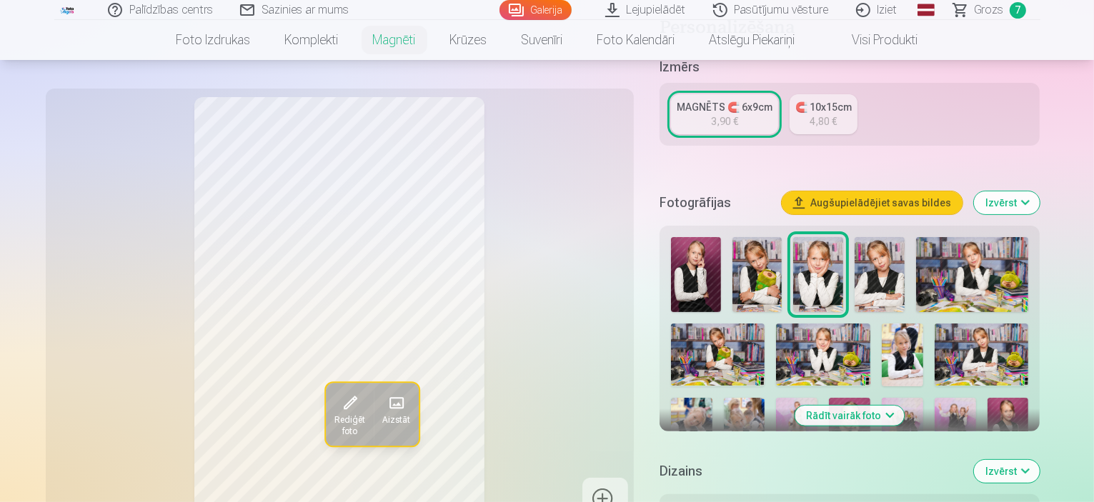
click at [742, 251] on img at bounding box center [757, 274] width 50 height 75
click at [829, 398] on img at bounding box center [849, 429] width 41 height 62
click at [934, 398] on img at bounding box center [954, 429] width 41 height 62
click at [987, 398] on img at bounding box center [1007, 429] width 41 height 62
click at [709, 471] on img at bounding box center [690, 499] width 38 height 57
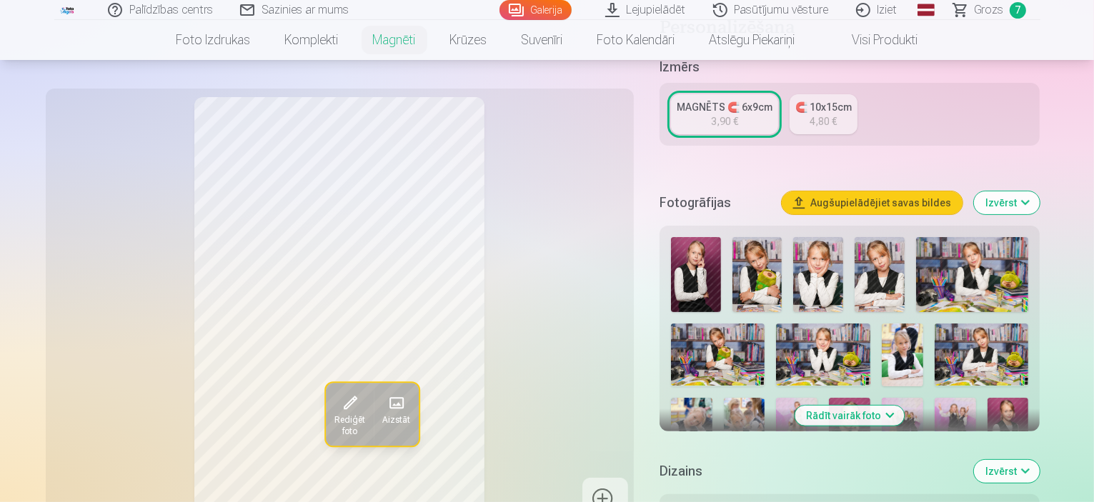
click at [701, 257] on img at bounding box center [696, 274] width 50 height 75
click at [709, 471] on img at bounding box center [690, 499] width 38 height 57
click at [881, 334] on img at bounding box center [901, 355] width 41 height 63
click at [712, 398] on img at bounding box center [691, 429] width 41 height 62
click at [765, 398] on img at bounding box center [744, 429] width 41 height 62
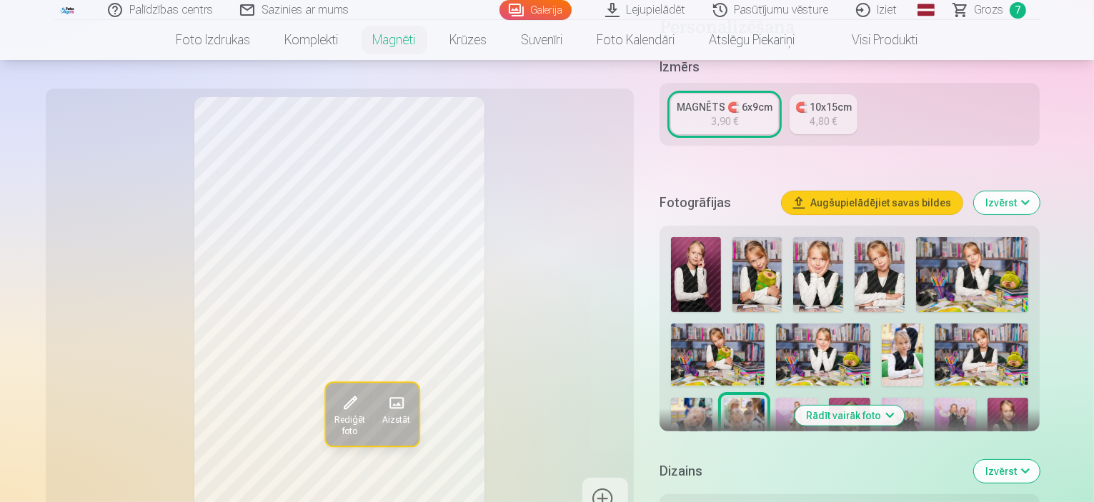
click at [867, 249] on img at bounding box center [879, 274] width 50 height 75
click at [803, 248] on img at bounding box center [818, 274] width 50 height 75
click at [829, 398] on img at bounding box center [849, 429] width 41 height 62
click at [758, 471] on img at bounding box center [739, 499] width 38 height 57
click at [709, 471] on img at bounding box center [690, 499] width 38 height 57
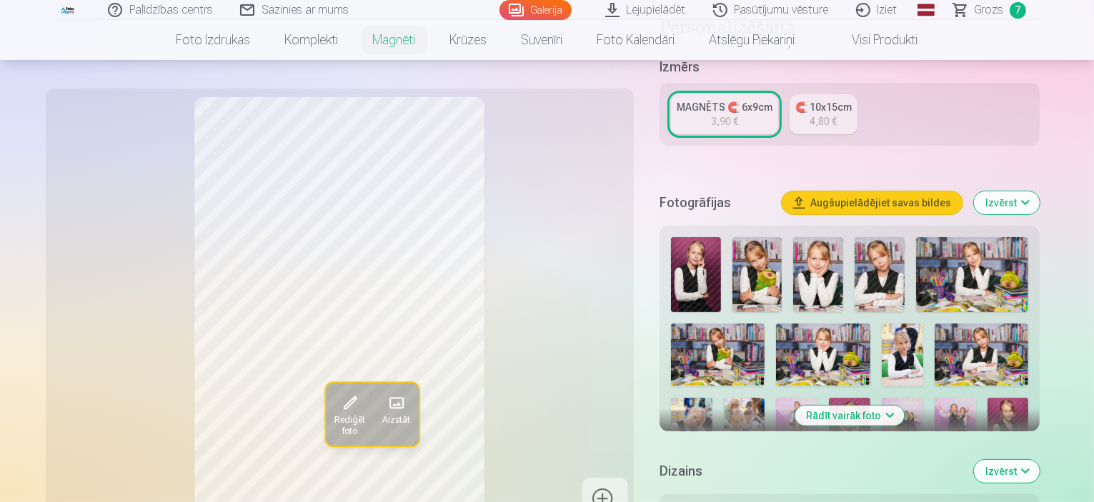
click at [814, 257] on img at bounding box center [818, 274] width 50 height 75
click at [854, 253] on img at bounding box center [879, 274] width 50 height 75
click at [752, 254] on img at bounding box center [757, 274] width 50 height 75
click at [706, 254] on img at bounding box center [696, 274] width 50 height 75
click at [794, 243] on img at bounding box center [818, 274] width 50 height 75
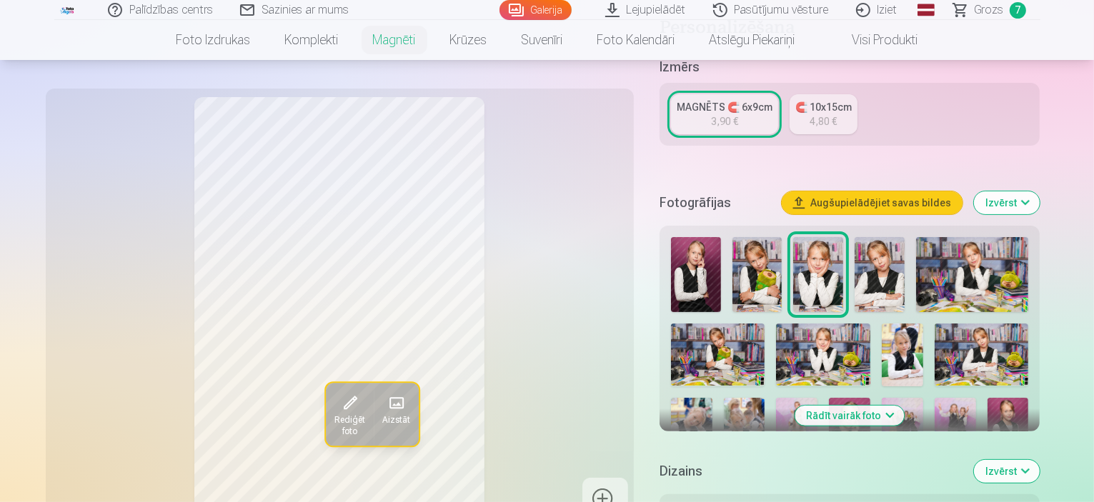
click at [856, 254] on img at bounding box center [879, 274] width 50 height 75
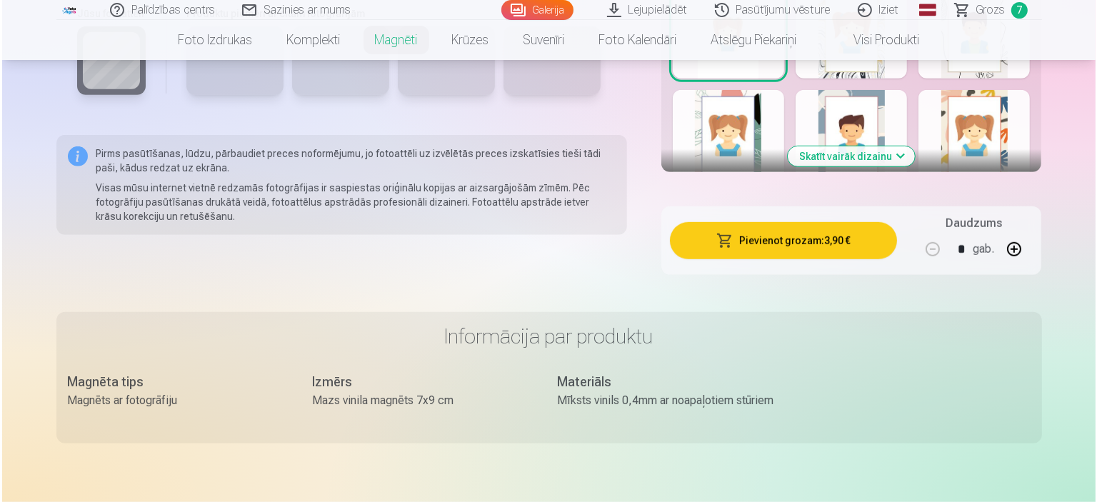
scroll to position [929, 0]
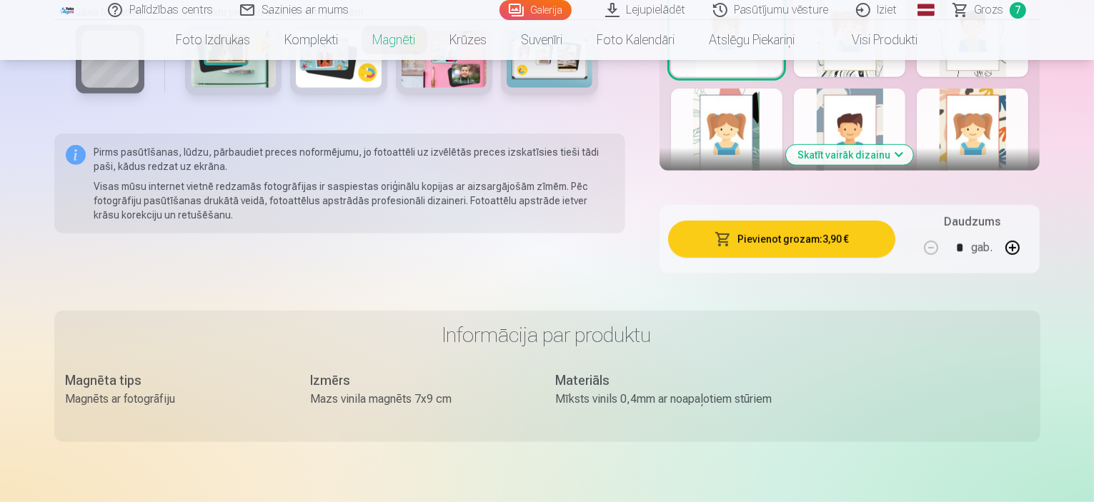
click at [1029, 234] on button "button" at bounding box center [1012, 248] width 34 height 34
type input "*"
click at [786, 227] on button "Pievienot grozam : 7,80 €" at bounding box center [782, 239] width 228 height 37
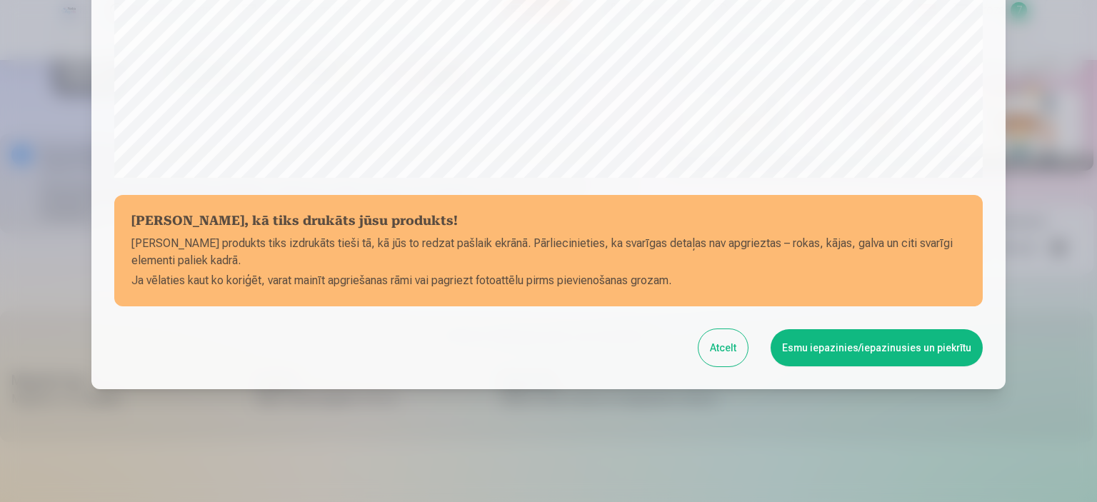
scroll to position [526, 0]
click at [848, 345] on button "Esmu iepazinies/iepazinusies un piekrītu" at bounding box center [877, 347] width 212 height 37
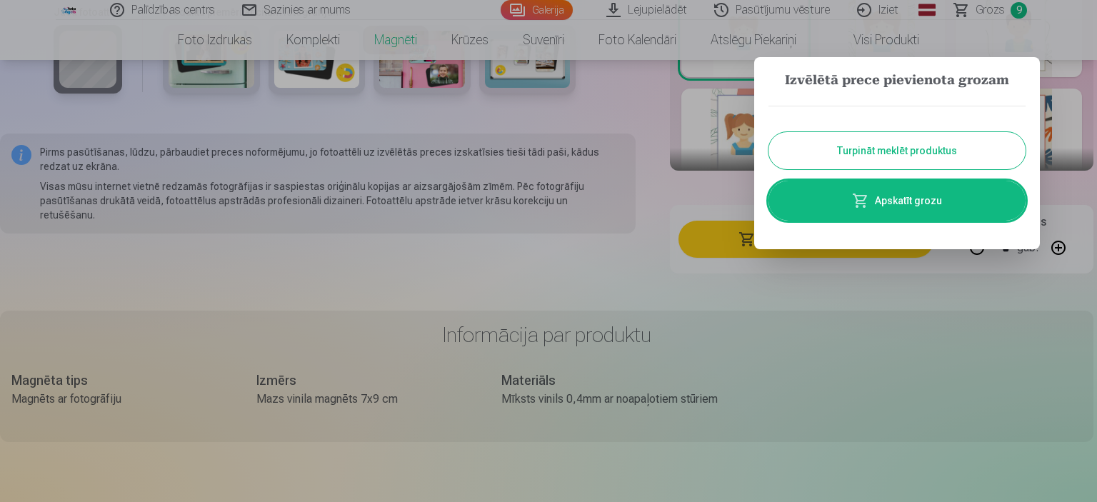
click at [879, 199] on link "Apskatīt grozu" at bounding box center [897, 201] width 257 height 40
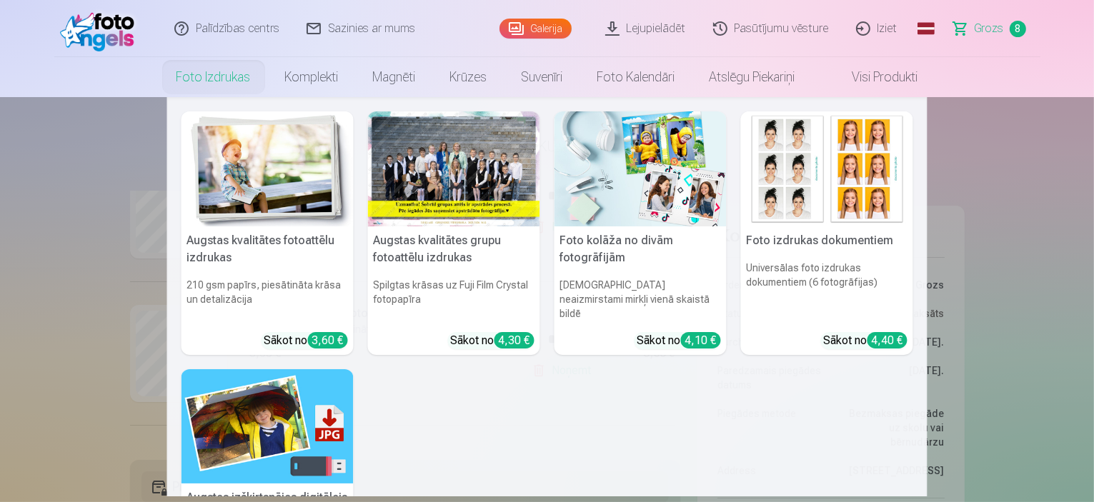
click at [191, 74] on link "Foto izdrukas" at bounding box center [213, 77] width 109 height 40
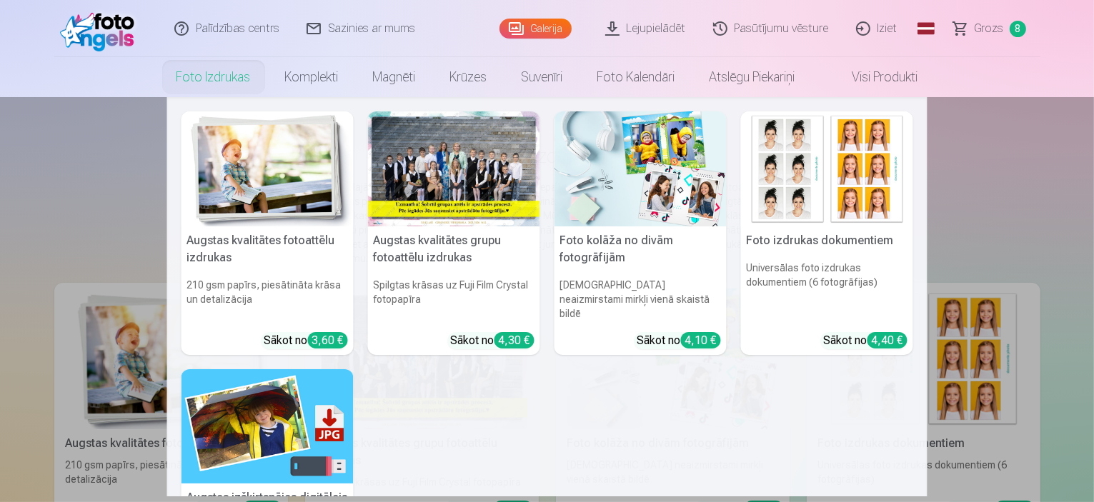
click at [460, 171] on div at bounding box center [454, 168] width 172 height 115
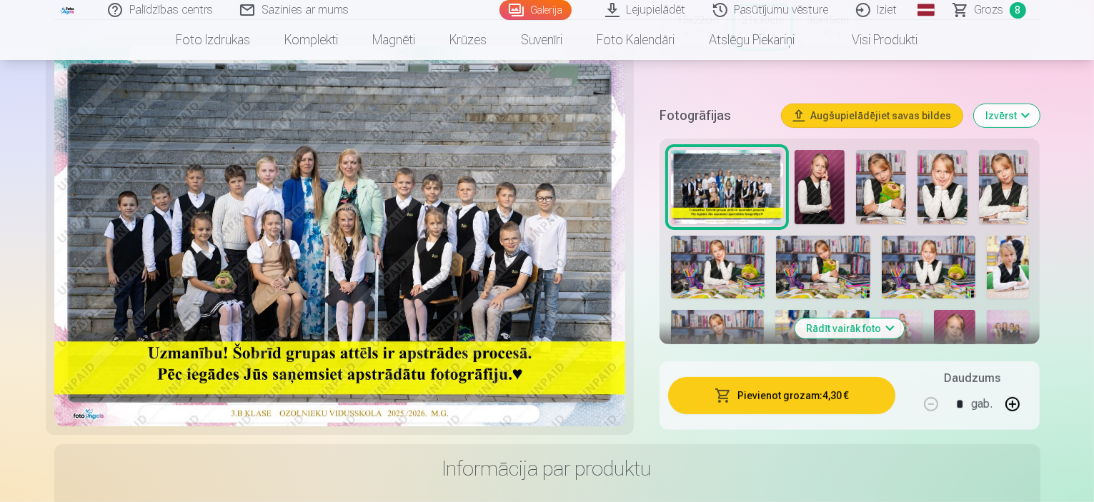
scroll to position [571, 0]
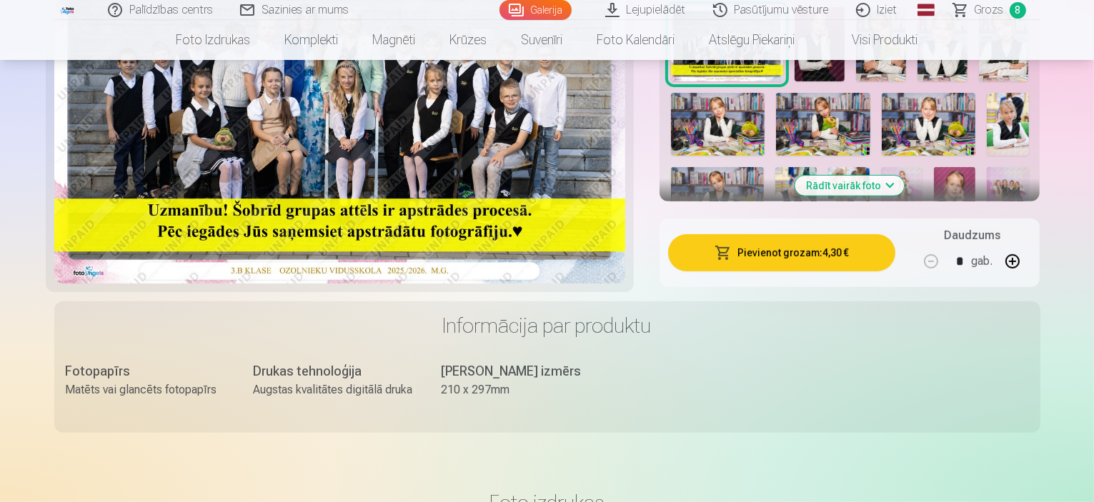
click at [806, 234] on button "Pievienot grozam : 4,30 €" at bounding box center [782, 252] width 228 height 37
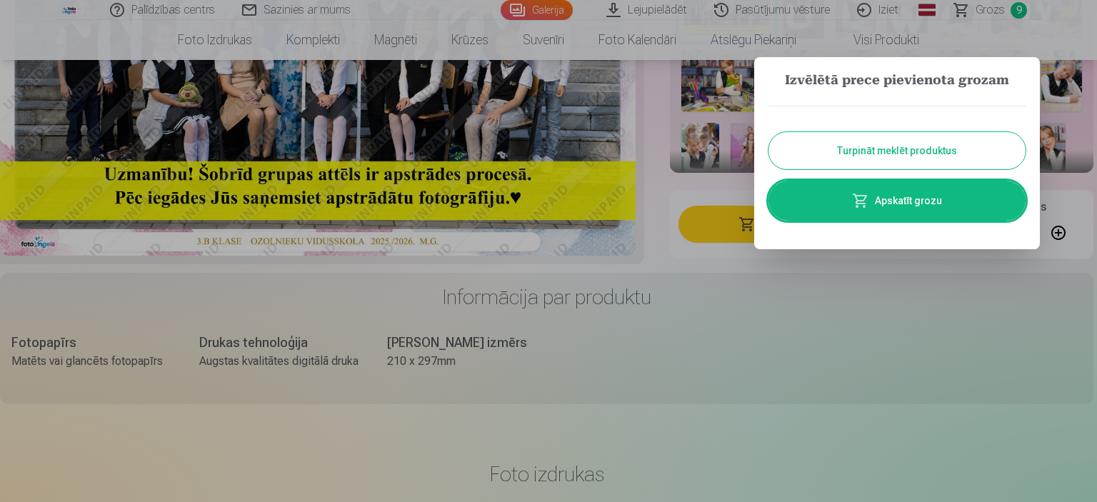
click at [864, 150] on button "Turpināt meklēt produktus" at bounding box center [897, 150] width 257 height 37
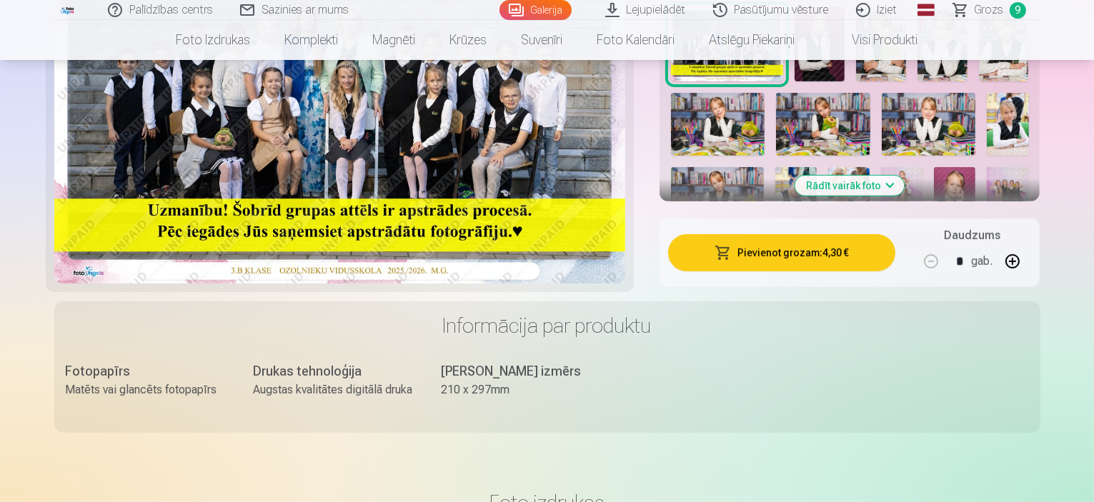
click at [995, 12] on span "Grozs" at bounding box center [988, 9] width 29 height 17
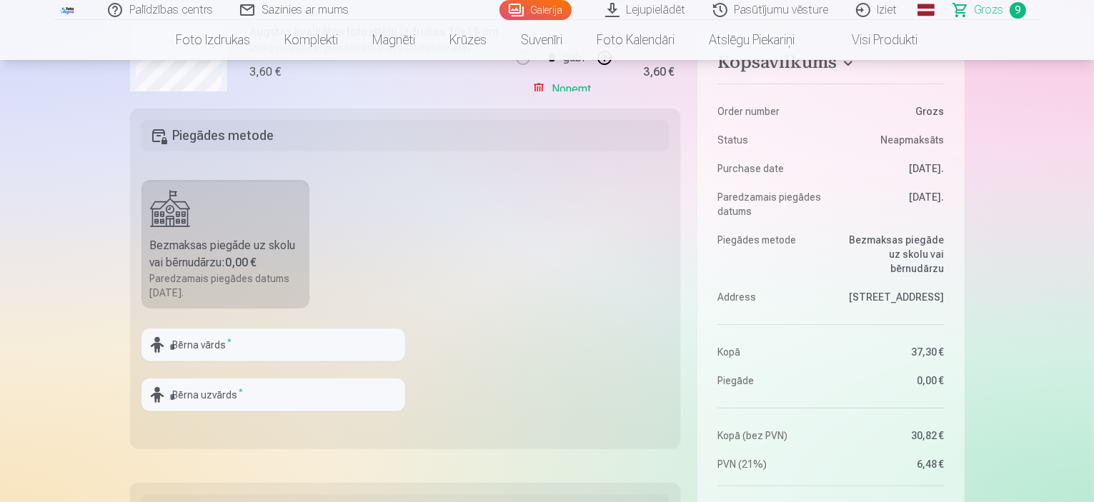
scroll to position [357, 0]
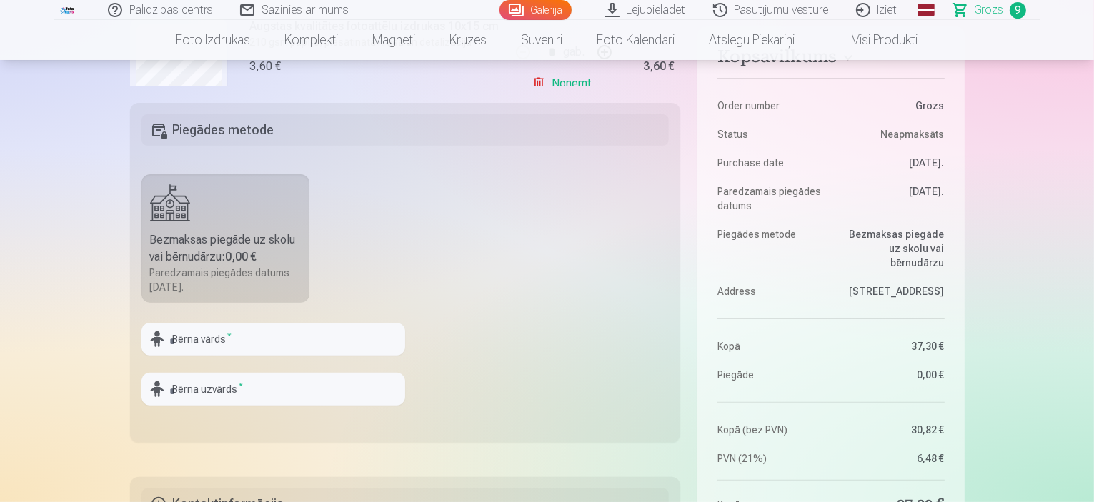
click at [194, 249] on div "Bezmaksas piegāde uz skolu vai bērnudārzu : 0,00 €" at bounding box center [225, 248] width 151 height 34
click at [205, 339] on input "text" at bounding box center [273, 339] width 264 height 33
type input "******"
type input "*******"
click at [566, 312] on fieldset "Piegādes metode Bezmaksas piegāde uz skolu vai bērnudārzu : 0,00 € Paredzamais …" at bounding box center [405, 273] width 551 height 340
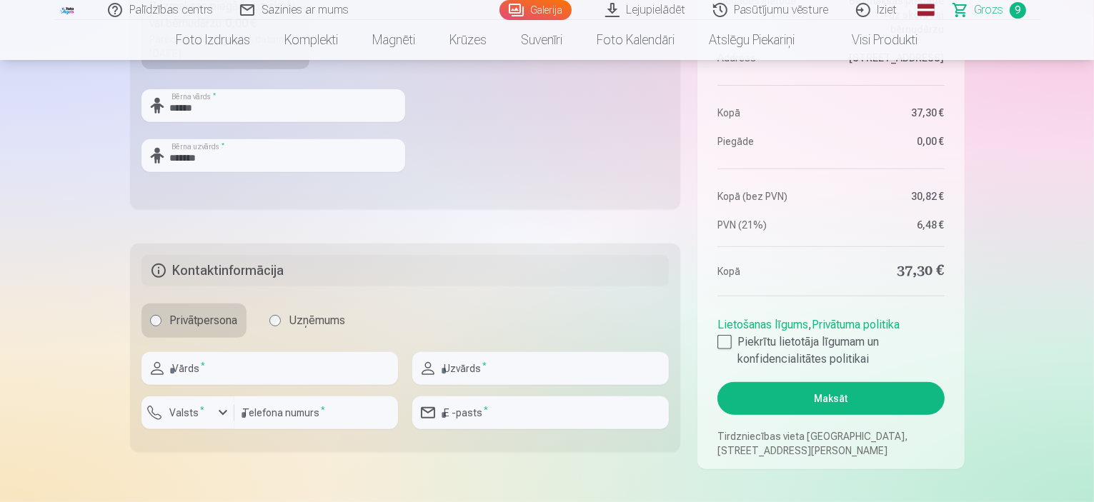
scroll to position [571, 0]
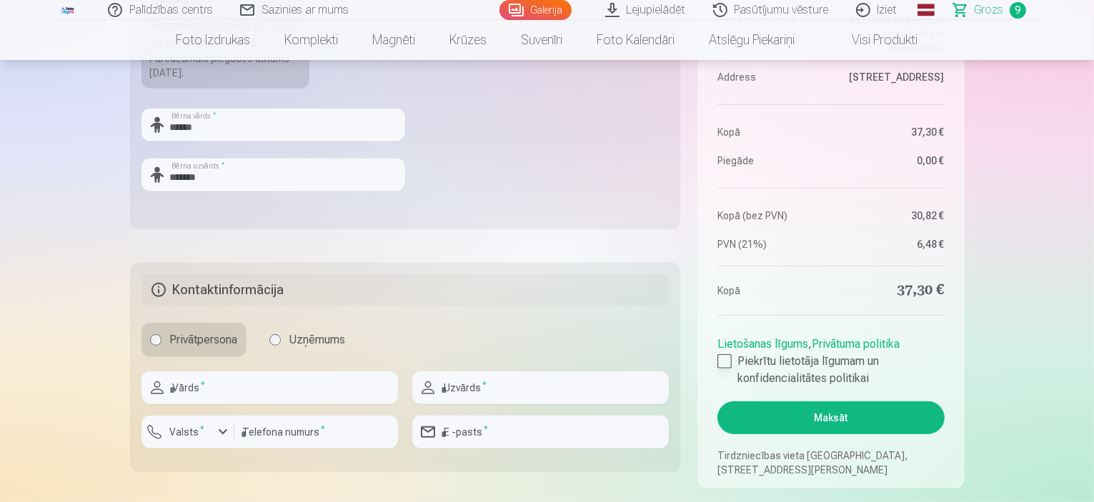
click at [720, 362] on div at bounding box center [724, 361] width 14 height 14
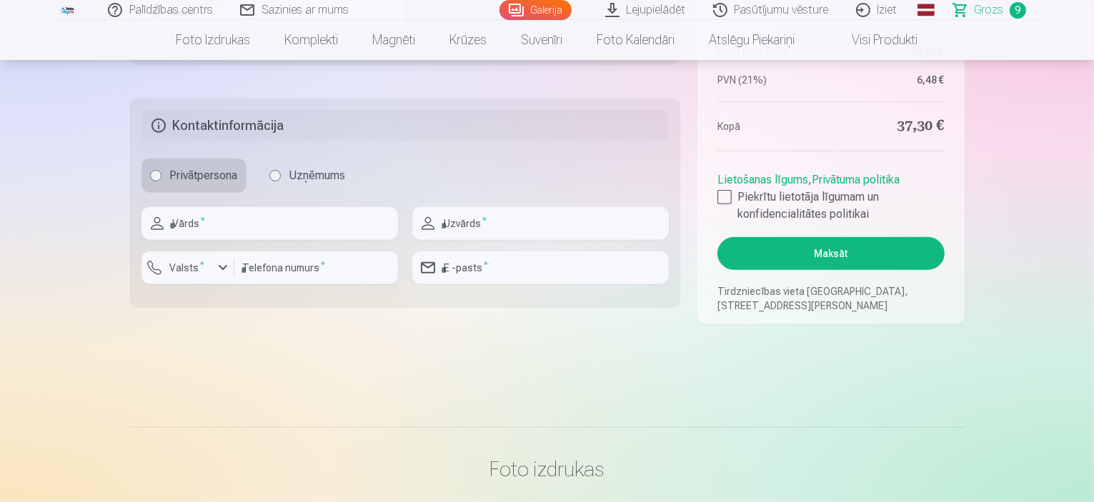
scroll to position [786, 0]
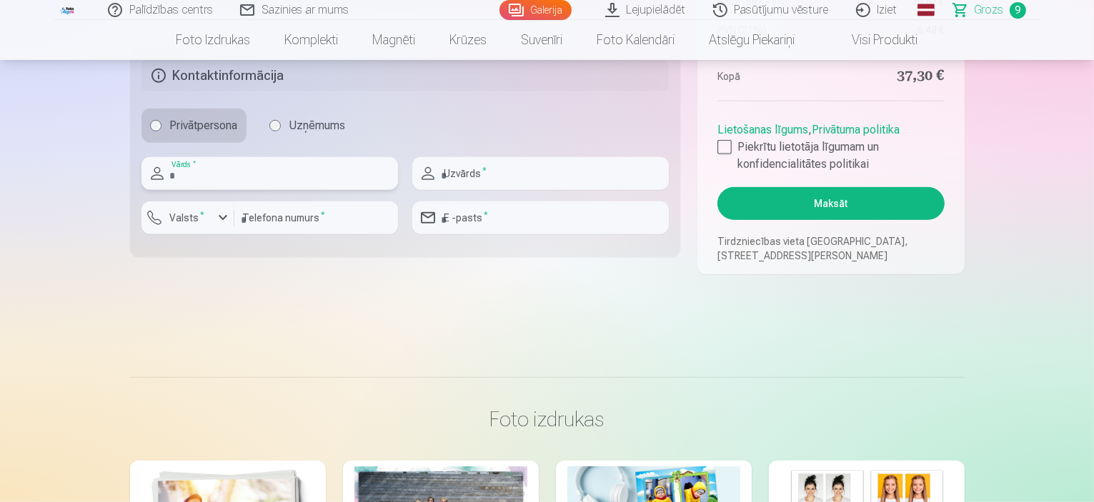
click at [239, 174] on input "text" at bounding box center [269, 173] width 256 height 33
type input "******"
type input "*******"
type input "********"
type input "**********"
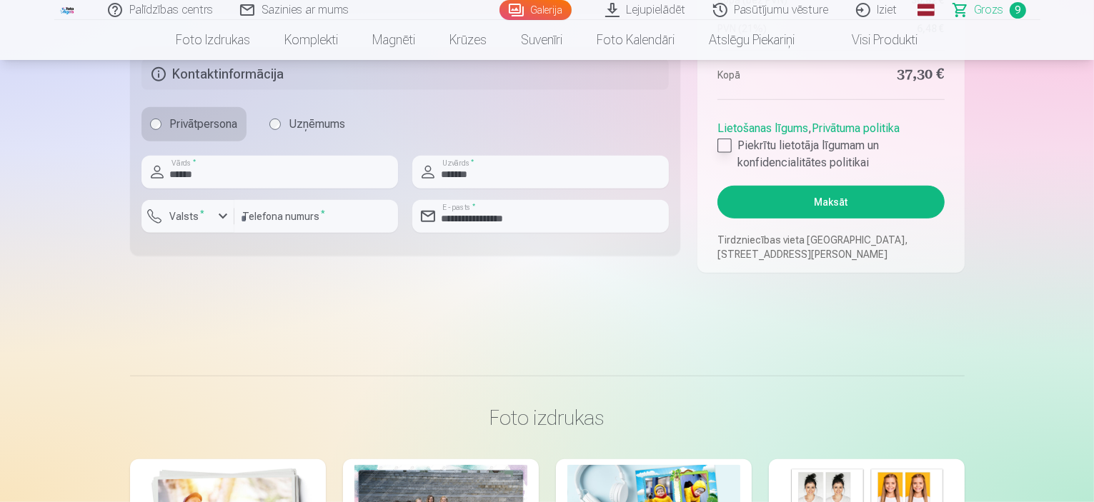
scroll to position [643, 0]
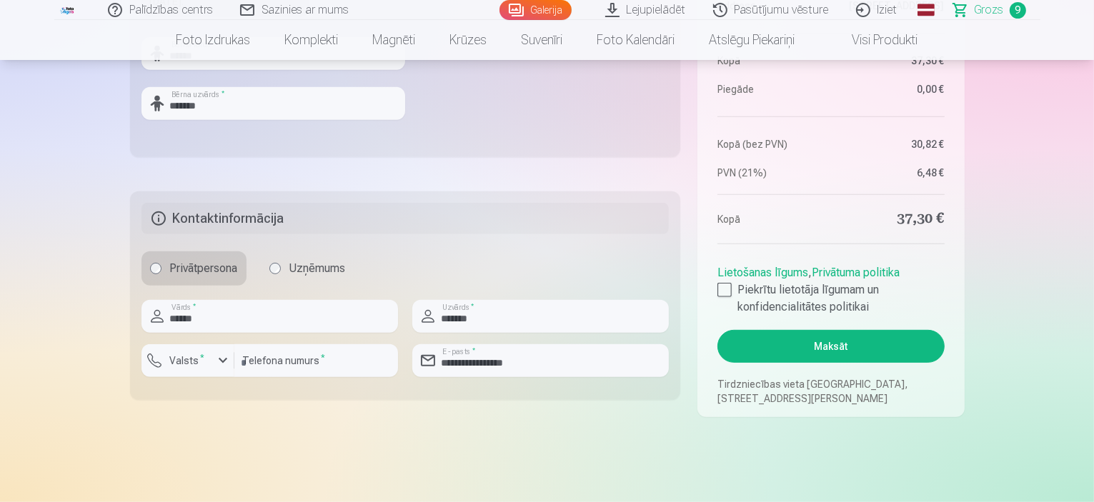
click at [824, 348] on button "Maksāt" at bounding box center [830, 346] width 226 height 33
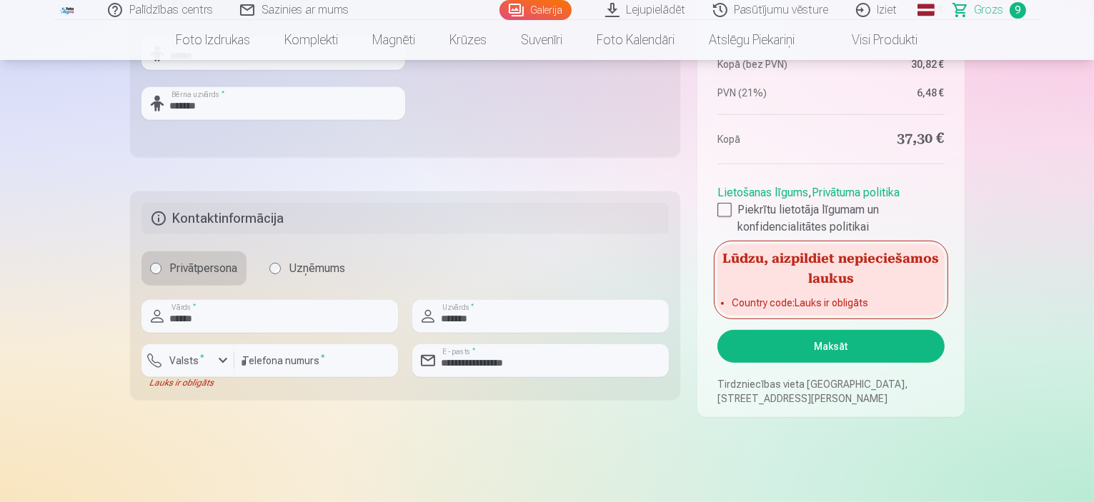
click at [217, 396] on fieldset "**********" at bounding box center [405, 295] width 551 height 209
drag, startPoint x: 230, startPoint y: 355, endPoint x: 220, endPoint y: 360, distance: 11.2
click at [229, 356] on div "button" at bounding box center [222, 360] width 17 height 17
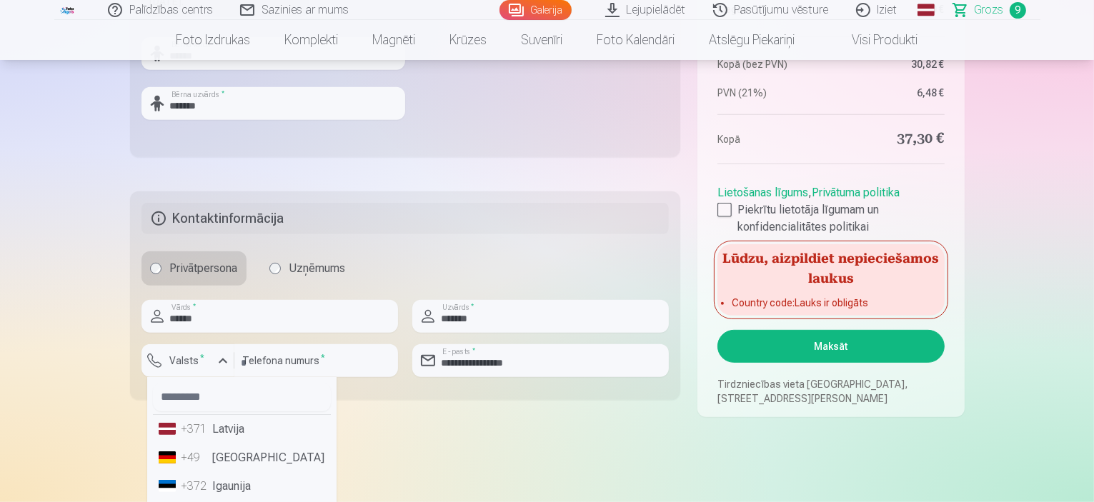
click at [219, 424] on li "+371 Latvija" at bounding box center [242, 429] width 178 height 29
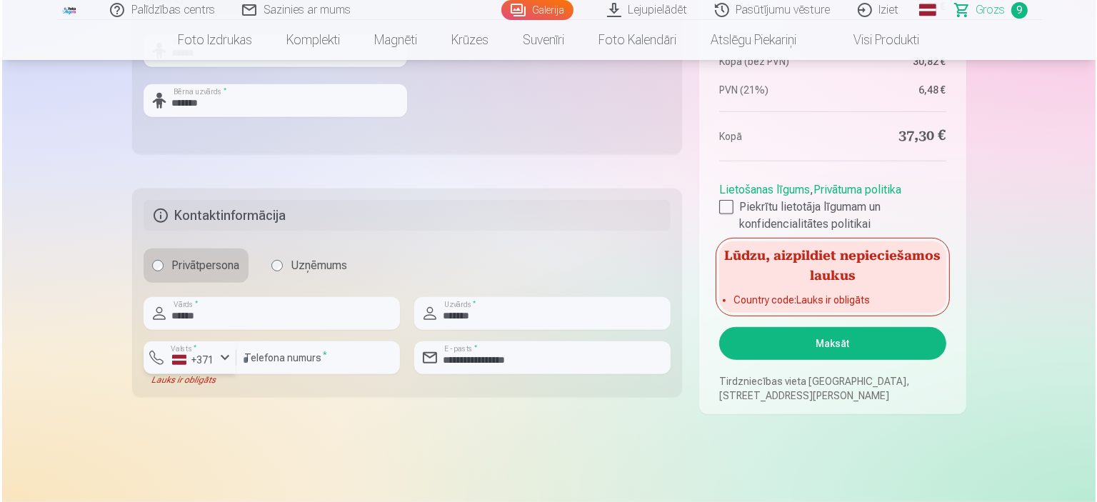
scroll to position [714, 0]
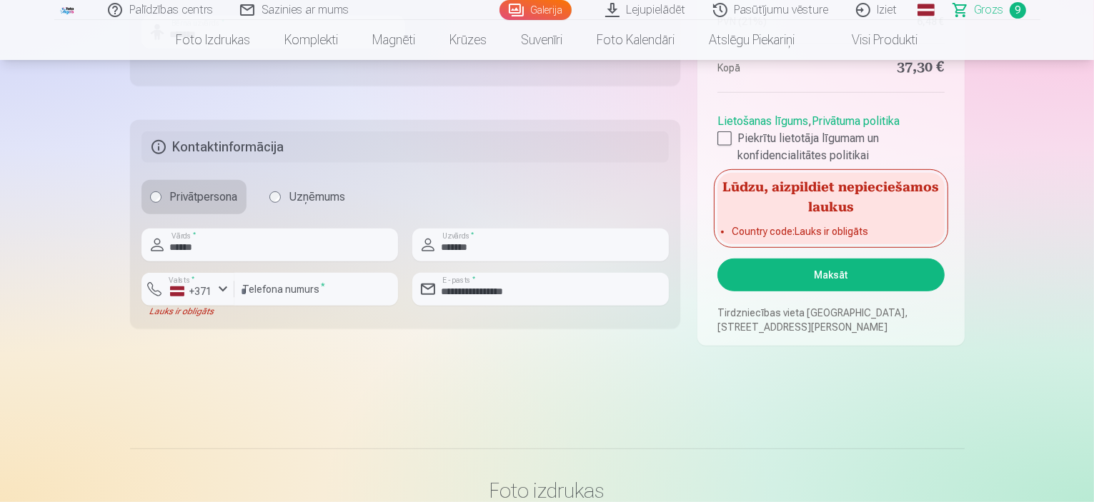
click at [840, 273] on button "Maksāt" at bounding box center [830, 275] width 226 height 33
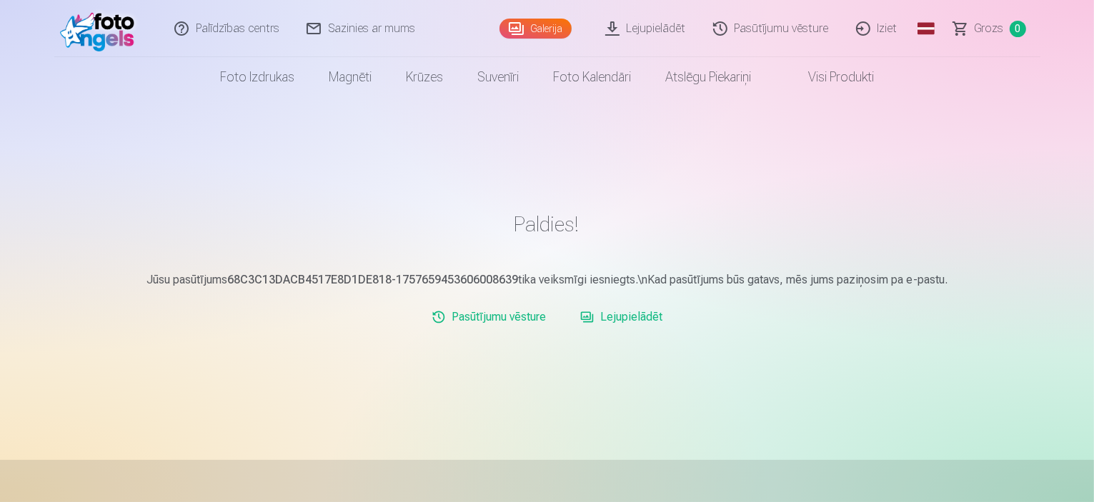
click at [651, 29] on link "Lejupielādēt" at bounding box center [646, 28] width 108 height 57
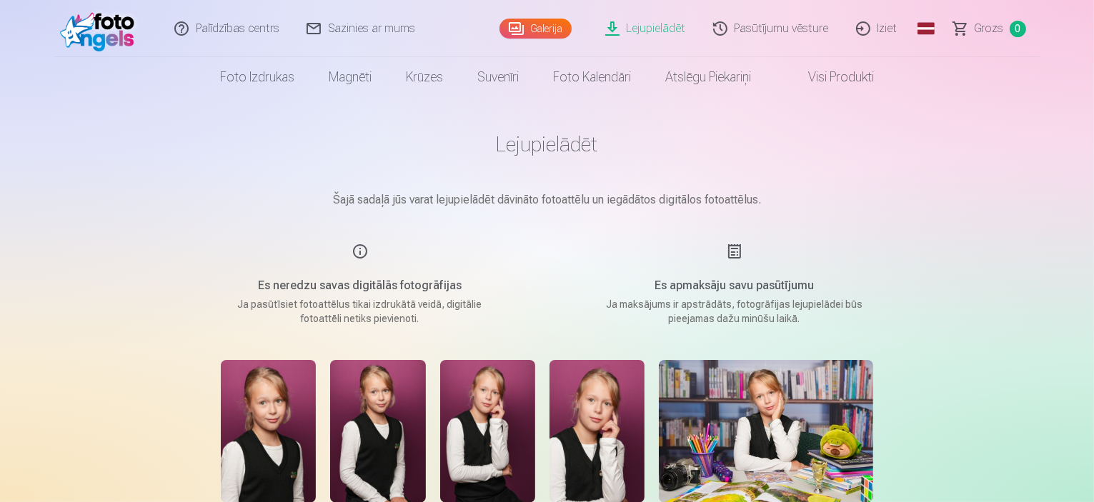
click at [645, 28] on link "Lejupielādēt" at bounding box center [646, 28] width 108 height 57
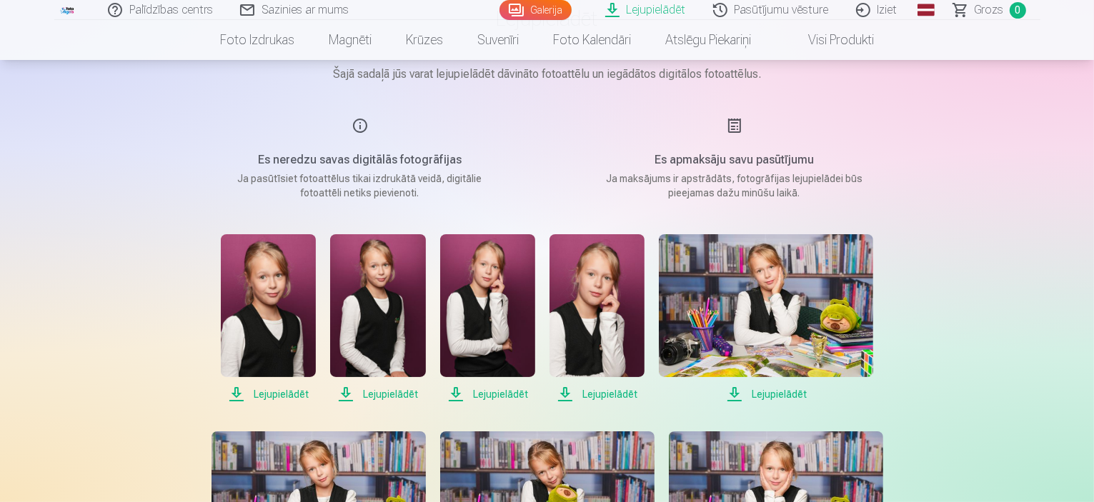
scroll to position [214, 0]
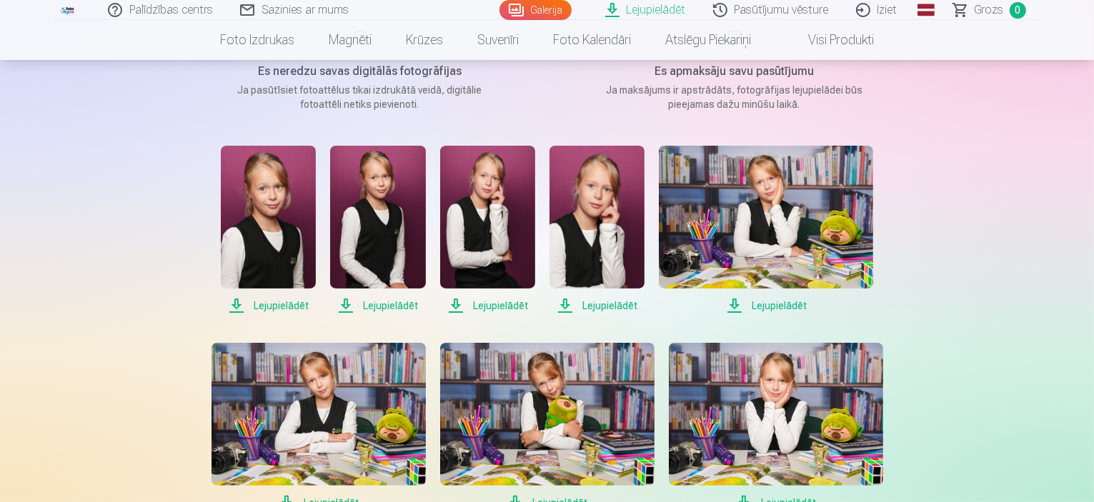
click at [282, 306] on span "Lejupielādēt" at bounding box center [268, 305] width 95 height 17
click at [398, 303] on span "Lejupielādēt" at bounding box center [377, 305] width 95 height 17
click at [498, 309] on span "Lejupielādēt" at bounding box center [487, 305] width 95 height 17
click at [606, 307] on span "Lejupielādēt" at bounding box center [596, 305] width 95 height 17
click at [770, 306] on span "Lejupielādēt" at bounding box center [766, 305] width 214 height 17
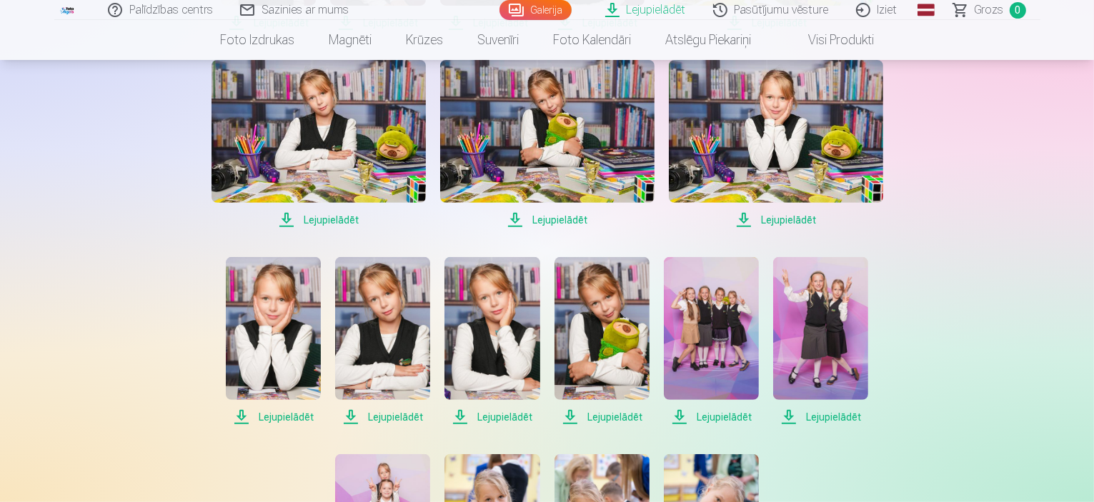
scroll to position [500, 0]
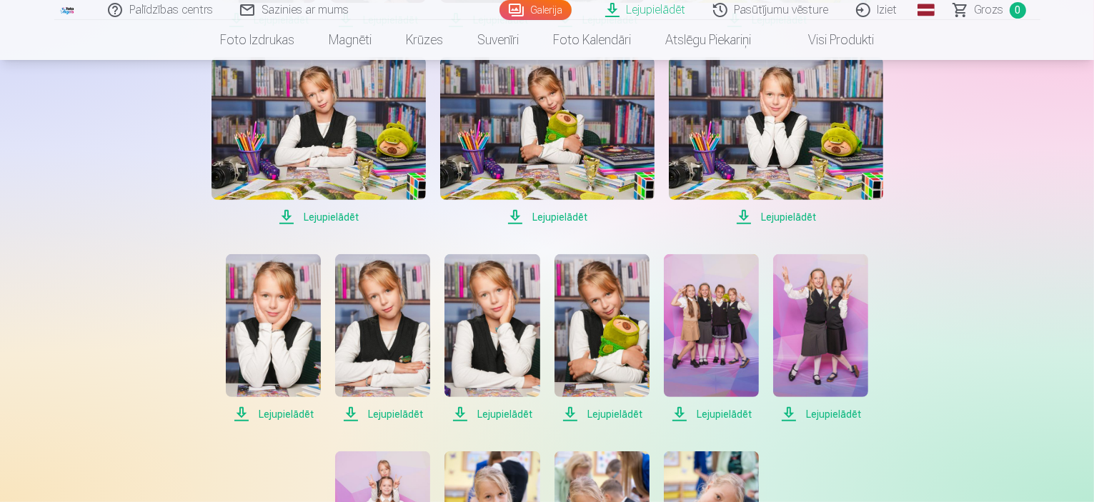
click at [326, 219] on span "Lejupielādēt" at bounding box center [318, 217] width 214 height 17
click at [556, 216] on span "Lejupielādēt" at bounding box center [547, 217] width 214 height 17
click at [777, 216] on span "Lejupielādēt" at bounding box center [776, 217] width 214 height 17
click at [277, 411] on span "Lejupielādēt" at bounding box center [273, 414] width 95 height 17
click at [384, 414] on span "Lejupielādēt" at bounding box center [382, 414] width 95 height 17
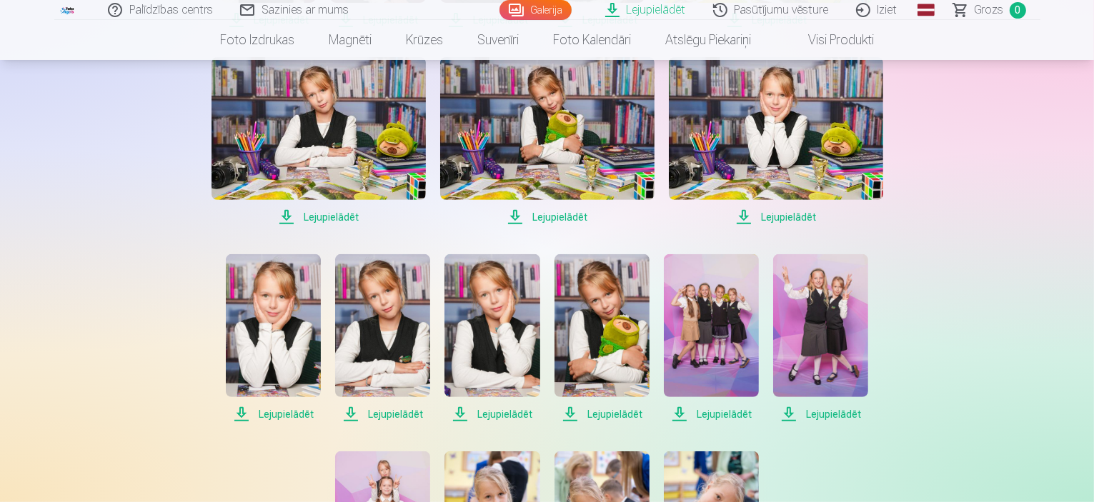
click at [502, 413] on span "Lejupielādēt" at bounding box center [491, 414] width 95 height 17
click at [500, 414] on span "Lejupielādēt" at bounding box center [491, 414] width 95 height 17
click at [716, 416] on span "Lejupielādēt" at bounding box center [711, 414] width 95 height 17
click at [714, 411] on span "Lejupielādēt" at bounding box center [711, 414] width 95 height 17
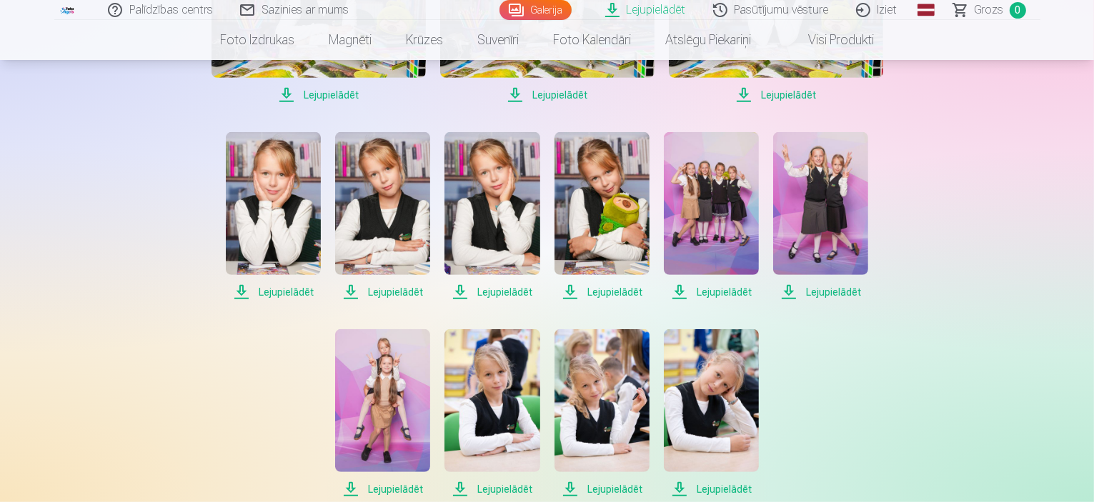
scroll to position [643, 0]
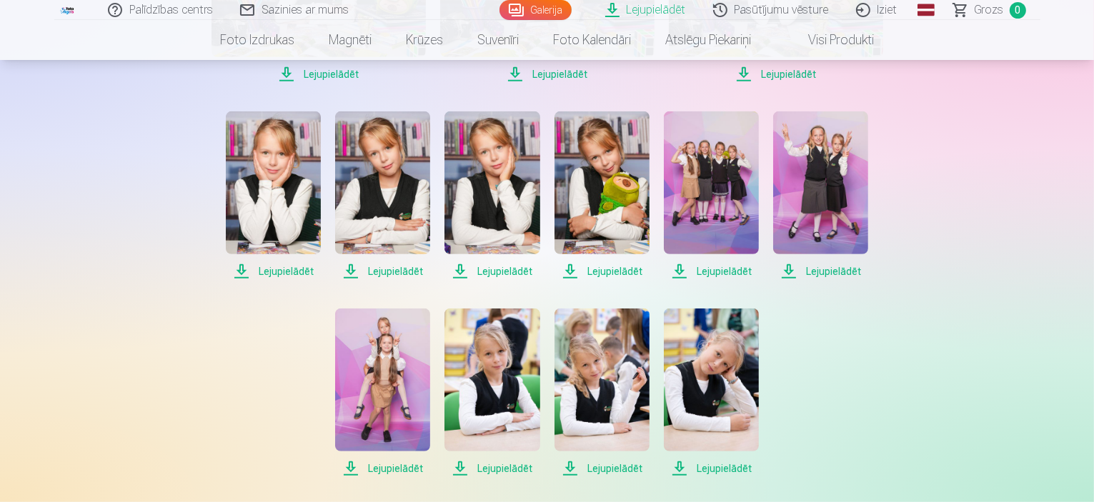
click at [611, 268] on span "Lejupielādēt" at bounding box center [601, 271] width 95 height 17
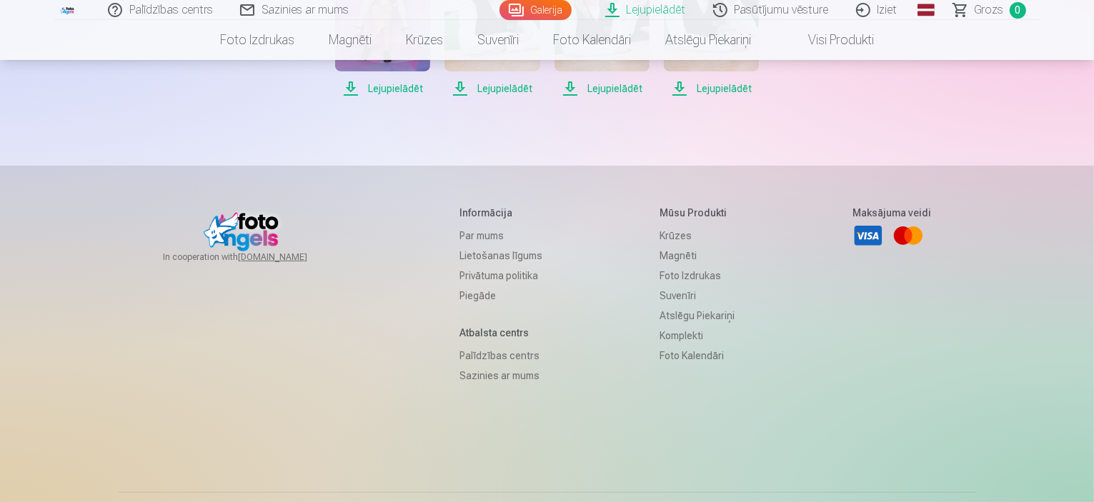
scroll to position [650, 0]
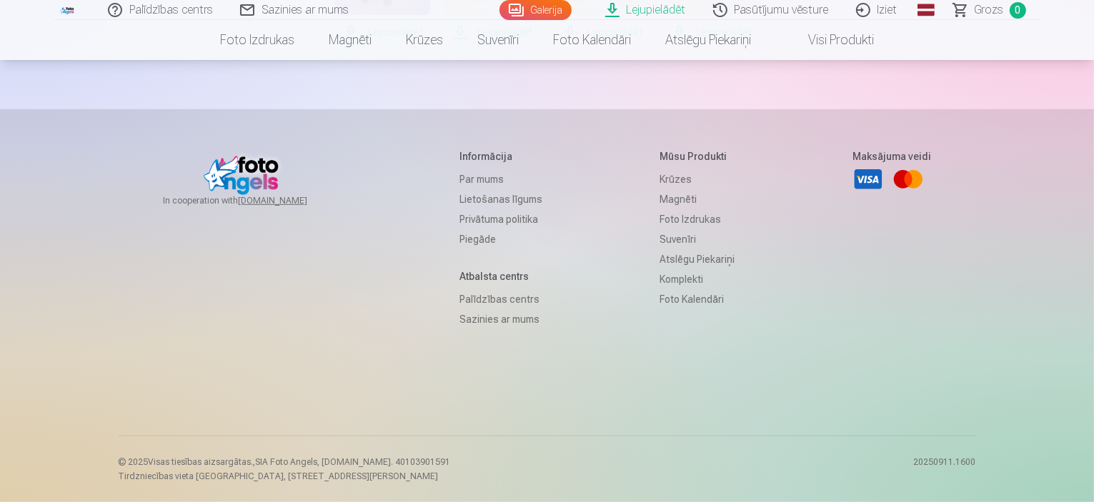
drag, startPoint x: 711, startPoint y: 262, endPoint x: 924, endPoint y: 342, distance: 226.7
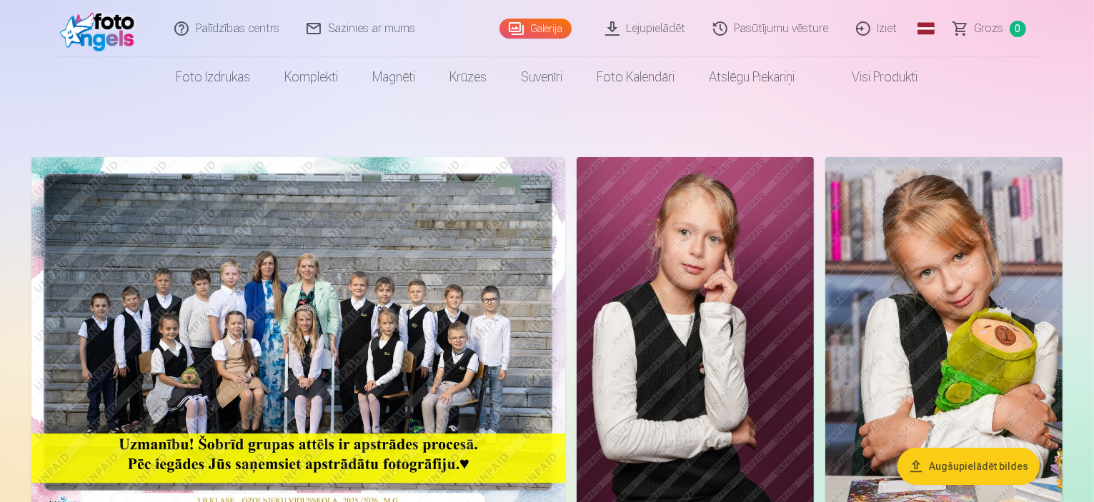
click at [653, 24] on link "Lejupielādēt" at bounding box center [646, 28] width 108 height 57
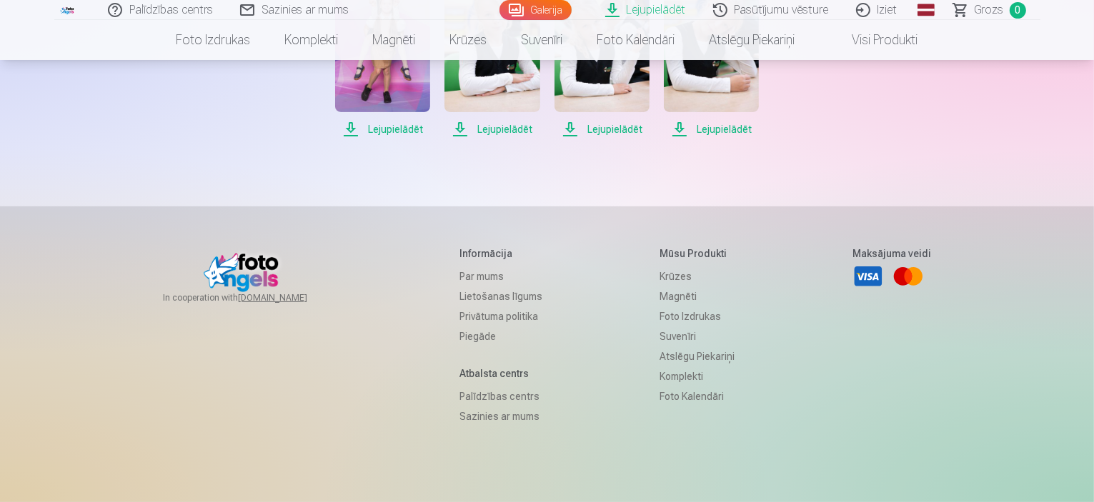
scroll to position [500, 0]
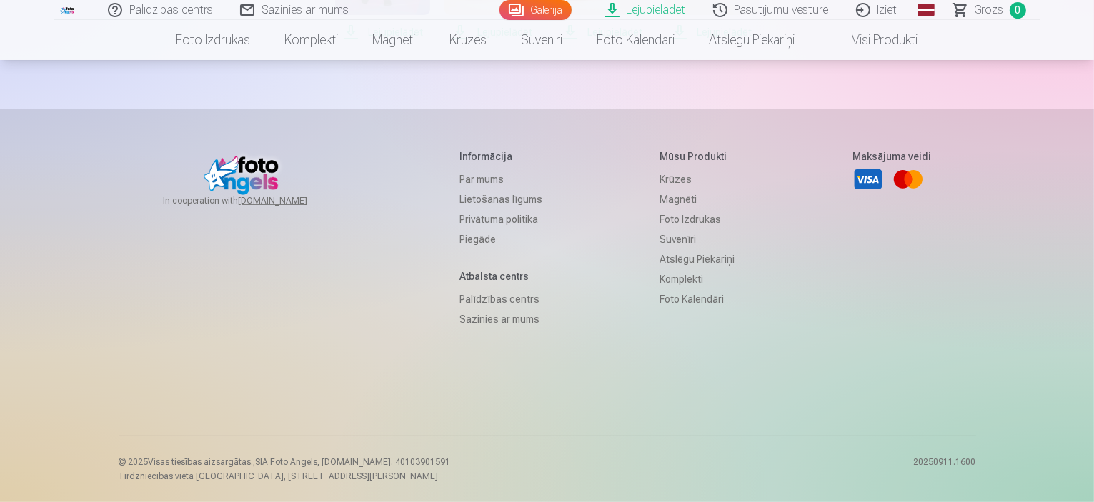
click at [389, 41] on span "Lejupielādēt" at bounding box center [382, 32] width 95 height 17
click at [494, 41] on span "Lejupielādēt" at bounding box center [491, 32] width 95 height 17
click at [601, 41] on span "Lejupielādēt" at bounding box center [601, 32] width 95 height 17
click at [711, 41] on span "Lejupielādēt" at bounding box center [711, 32] width 95 height 17
